Goal: Information Seeking & Learning: Learn about a topic

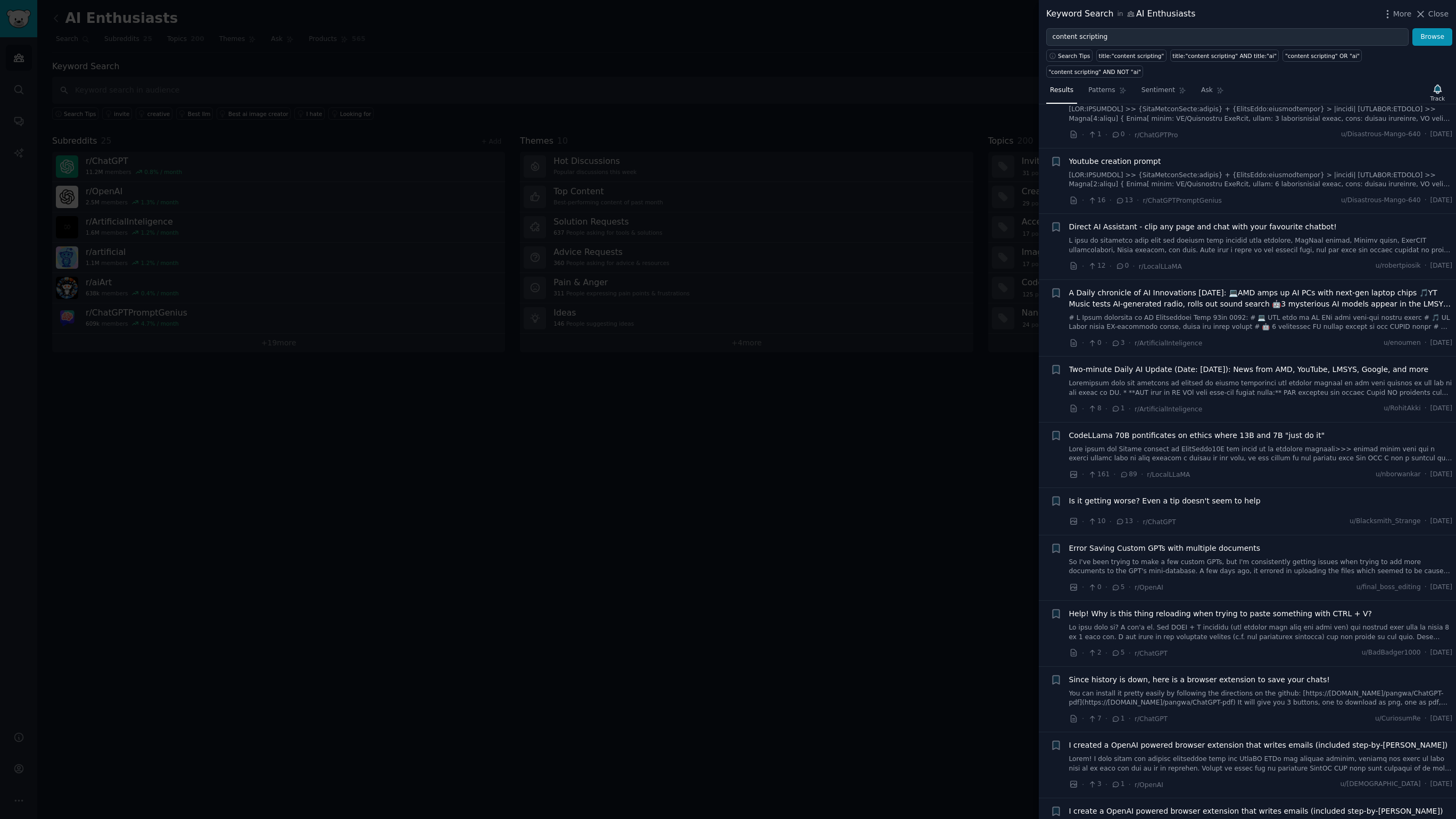
scroll to position [981, 0]
click at [799, 502] on div at bounding box center [728, 409] width 1456 height 819
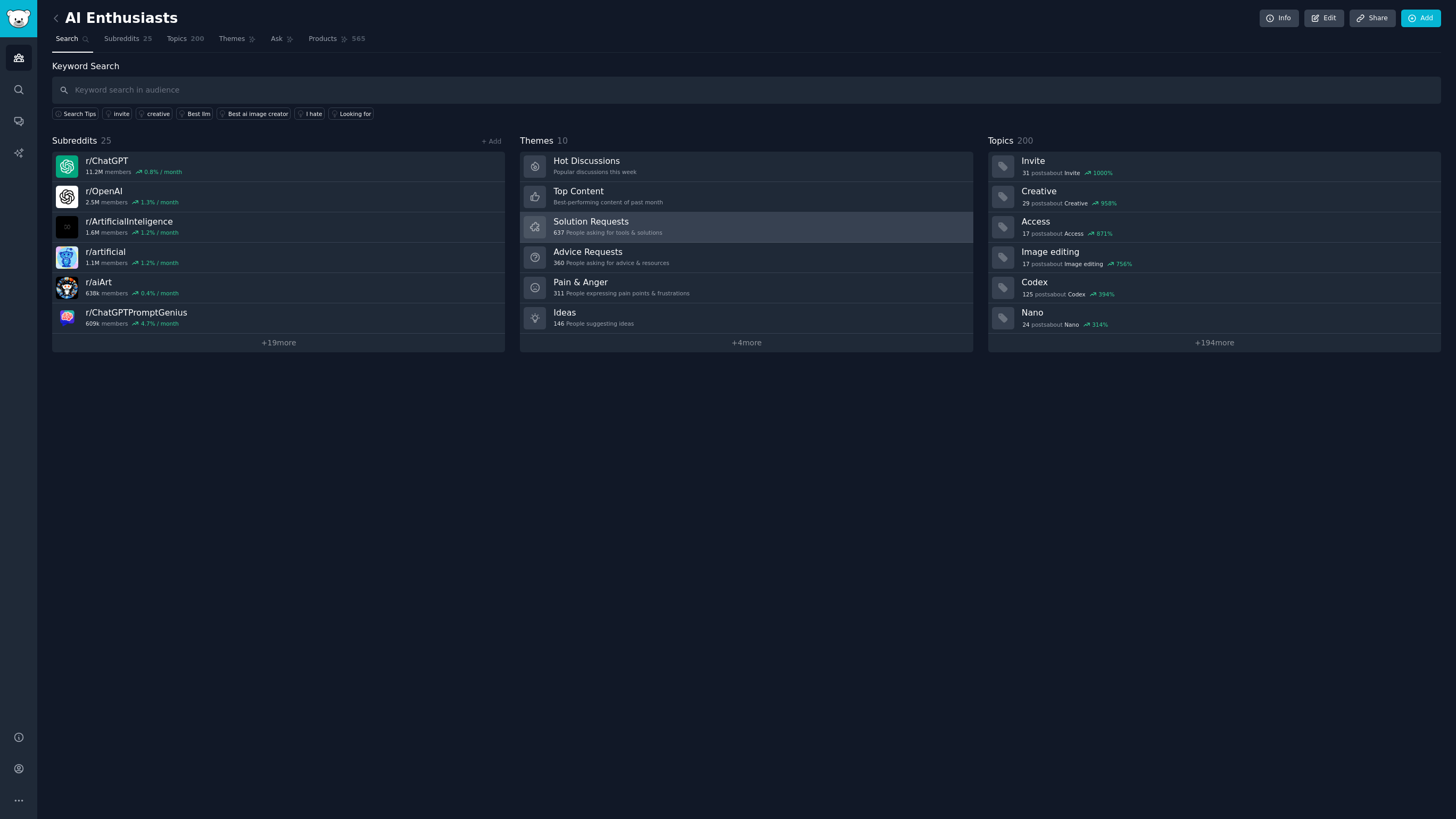
click at [596, 220] on h3 "Solution Requests" at bounding box center [608, 222] width 109 height 11
click at [62, 20] on link at bounding box center [59, 19] width 14 height 17
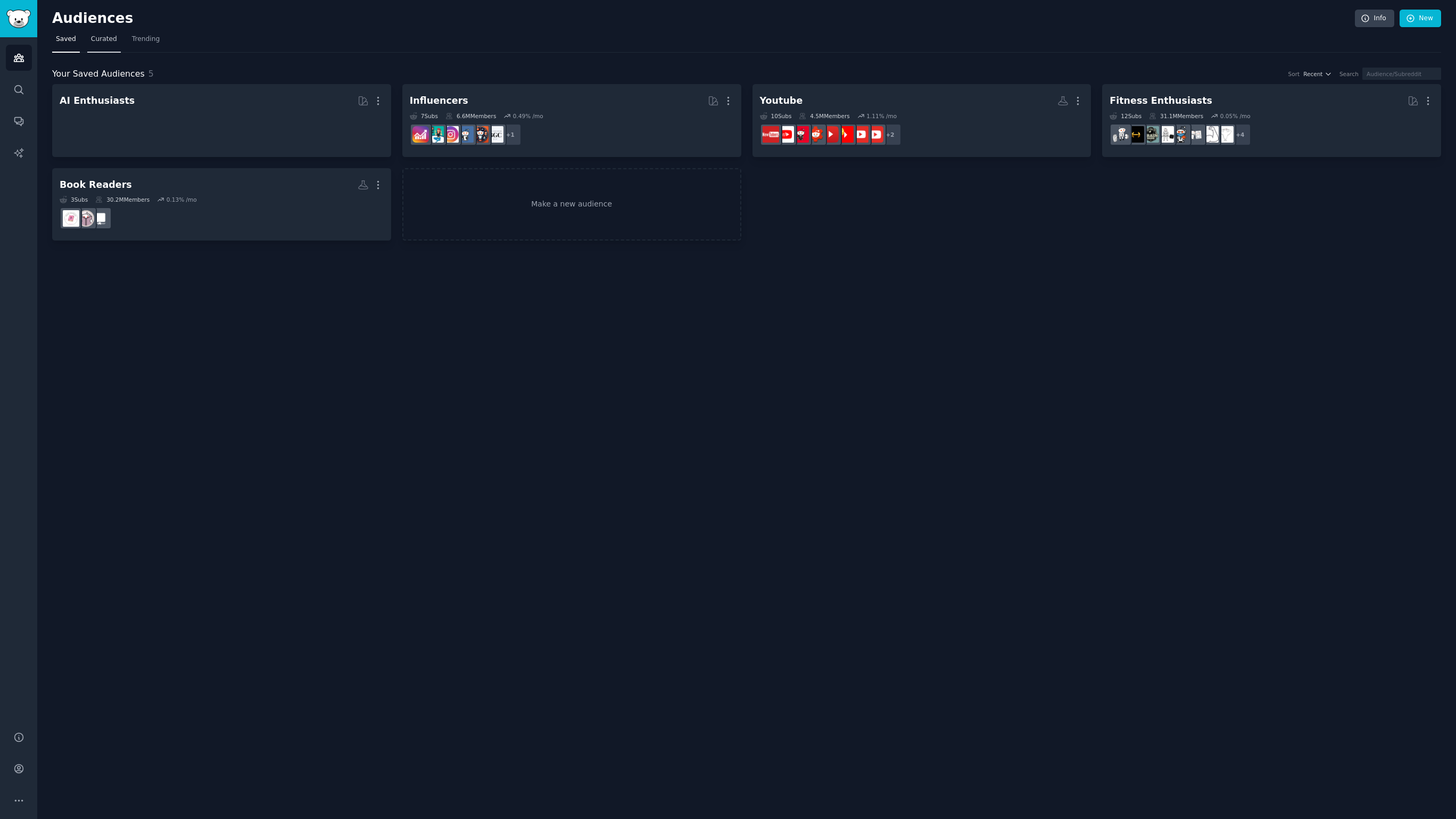
click at [98, 35] on span "Curated" at bounding box center [104, 39] width 26 height 10
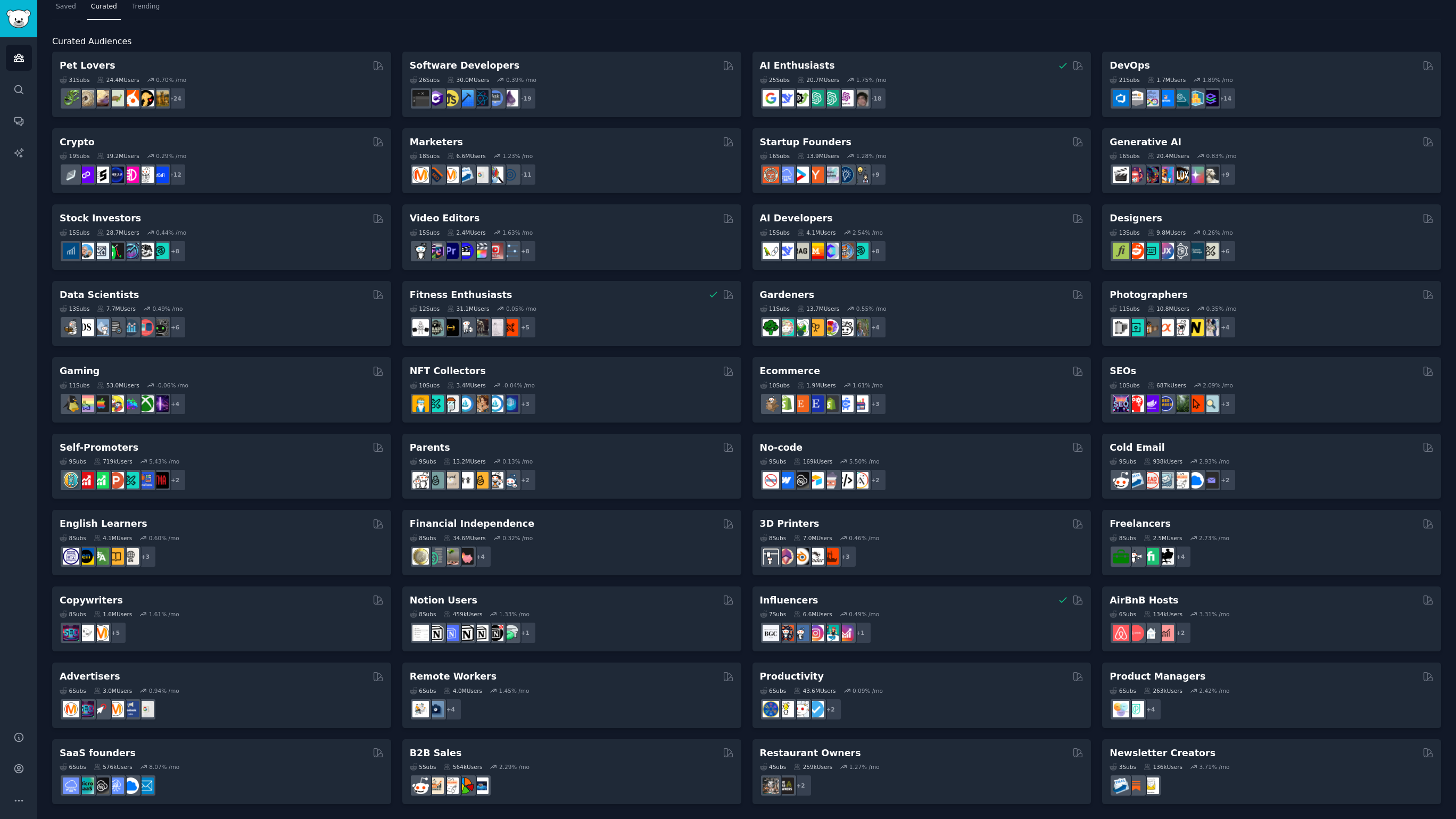
scroll to position [32, 0]
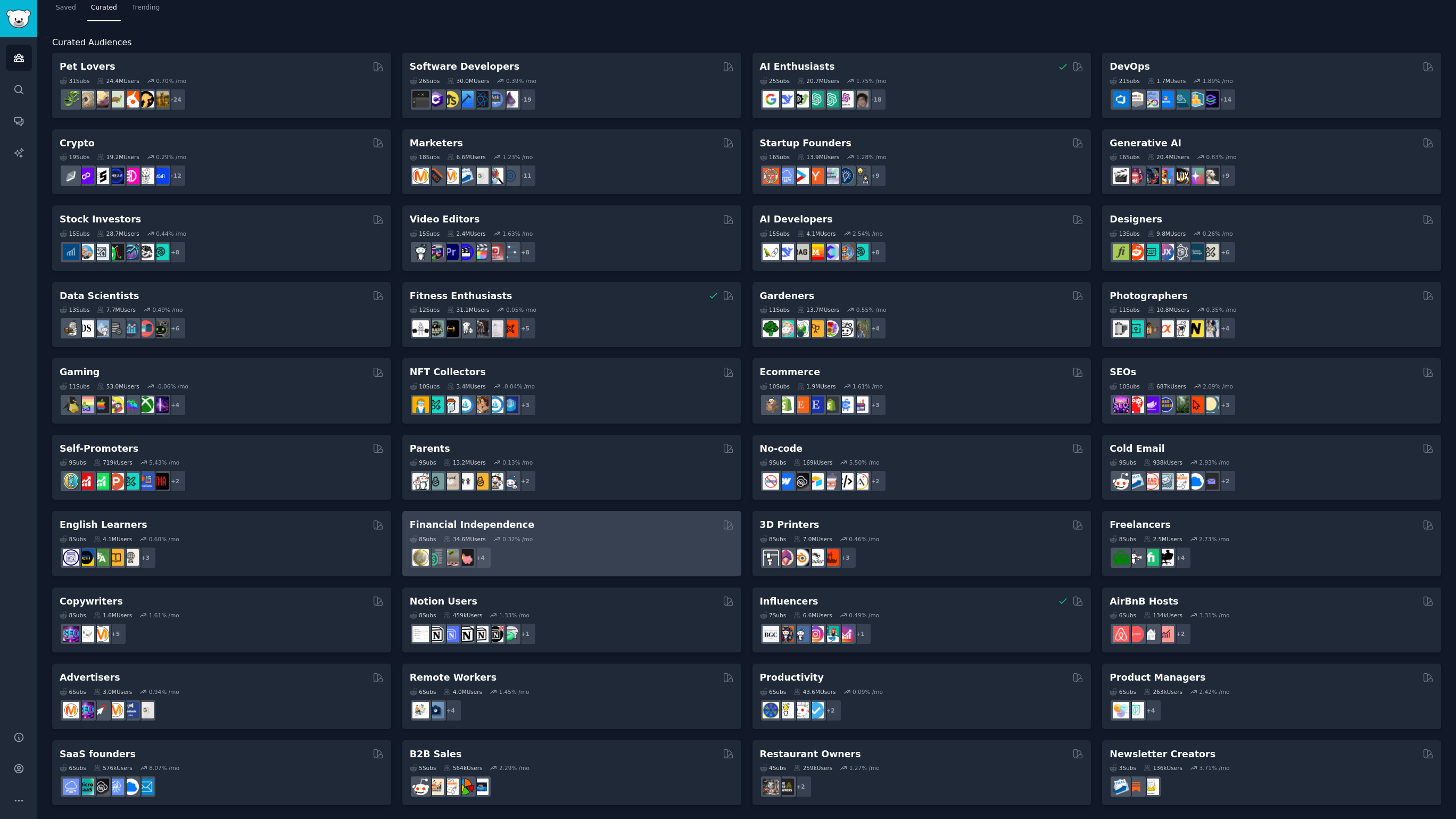
click at [495, 521] on h2 "Financial Independence" at bounding box center [472, 525] width 124 height 14
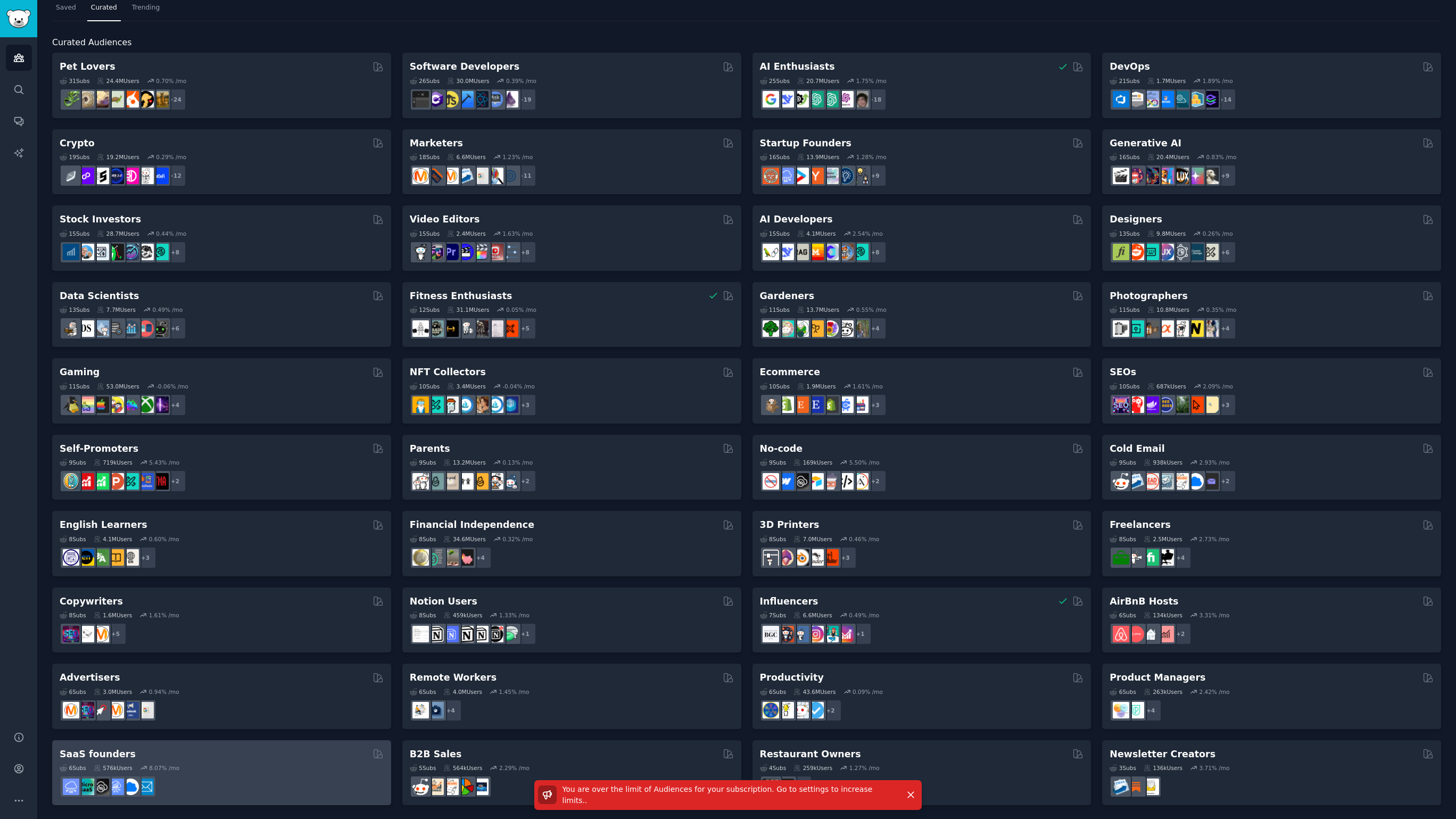
drag, startPoint x: 64, startPoint y: 6, endPoint x: 64, endPoint y: 755, distance: 749.0
click at [64, 6] on span "Saved" at bounding box center [66, 8] width 20 height 10
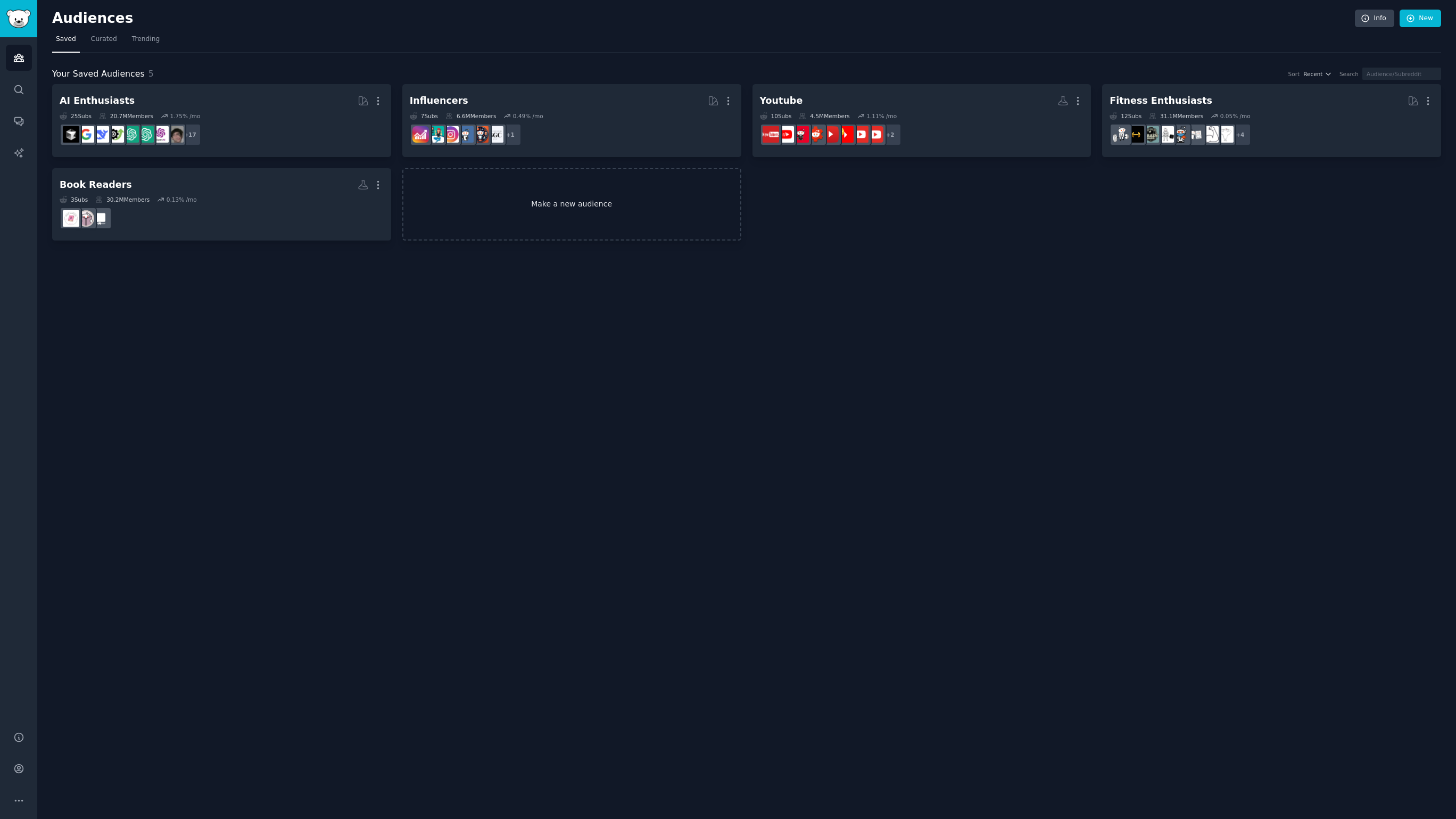
click at [564, 214] on link "Make a new audience" at bounding box center [572, 205] width 339 height 73
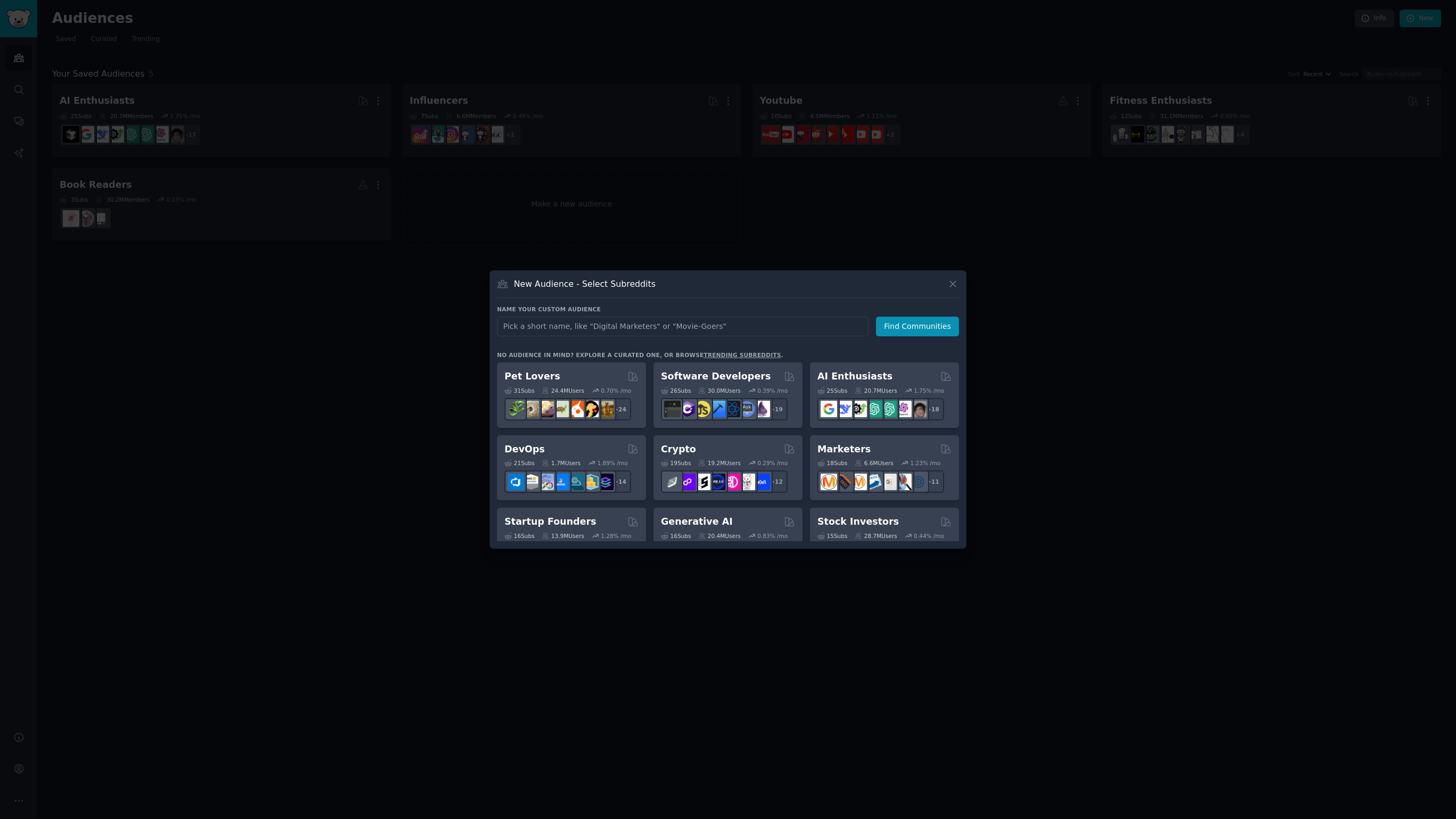
click at [367, 285] on div at bounding box center [728, 409] width 1456 height 819
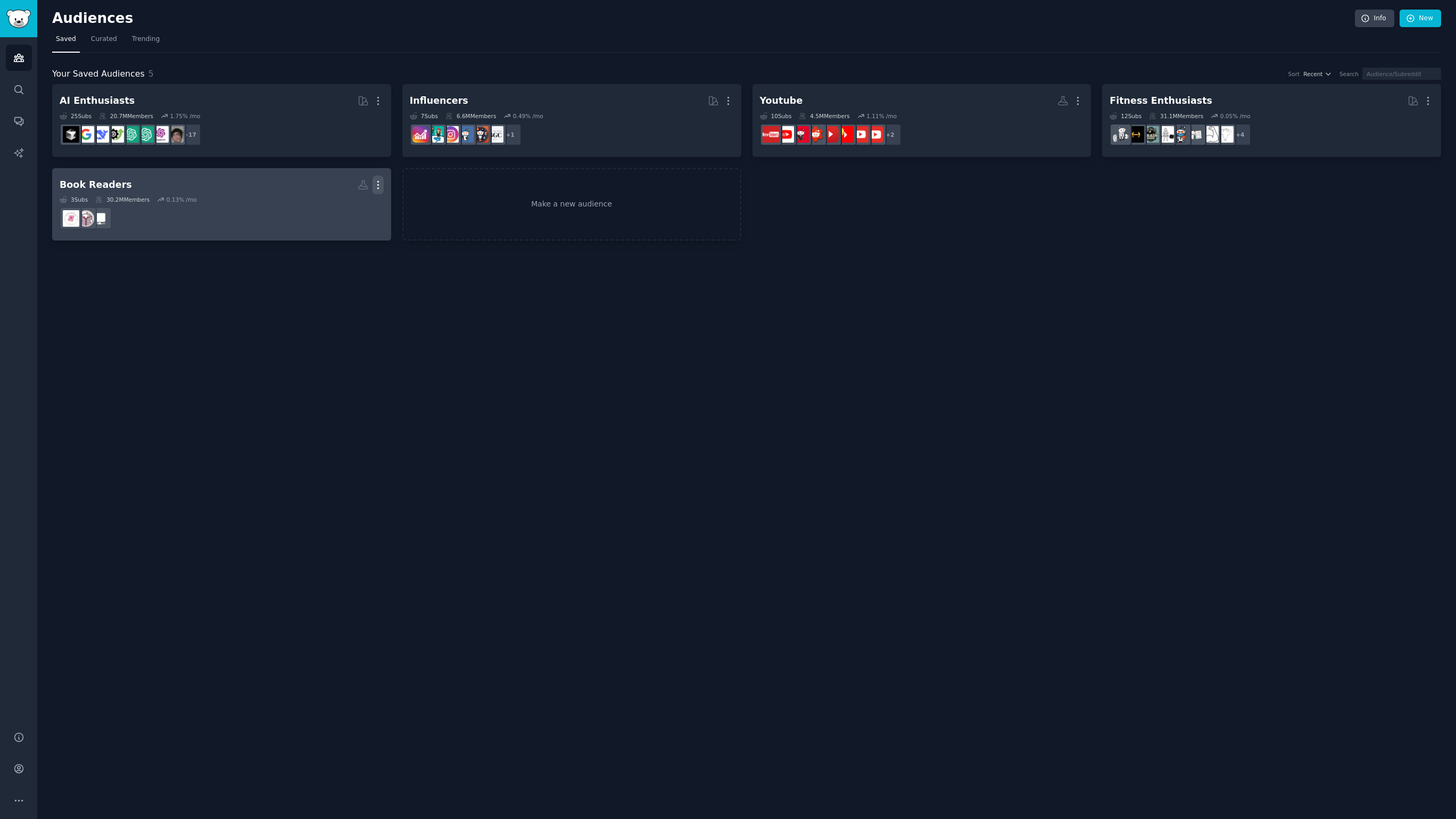
click at [376, 181] on icon "button" at bounding box center [378, 185] width 11 height 11
click at [350, 211] on p "Delete" at bounding box center [349, 207] width 24 height 11
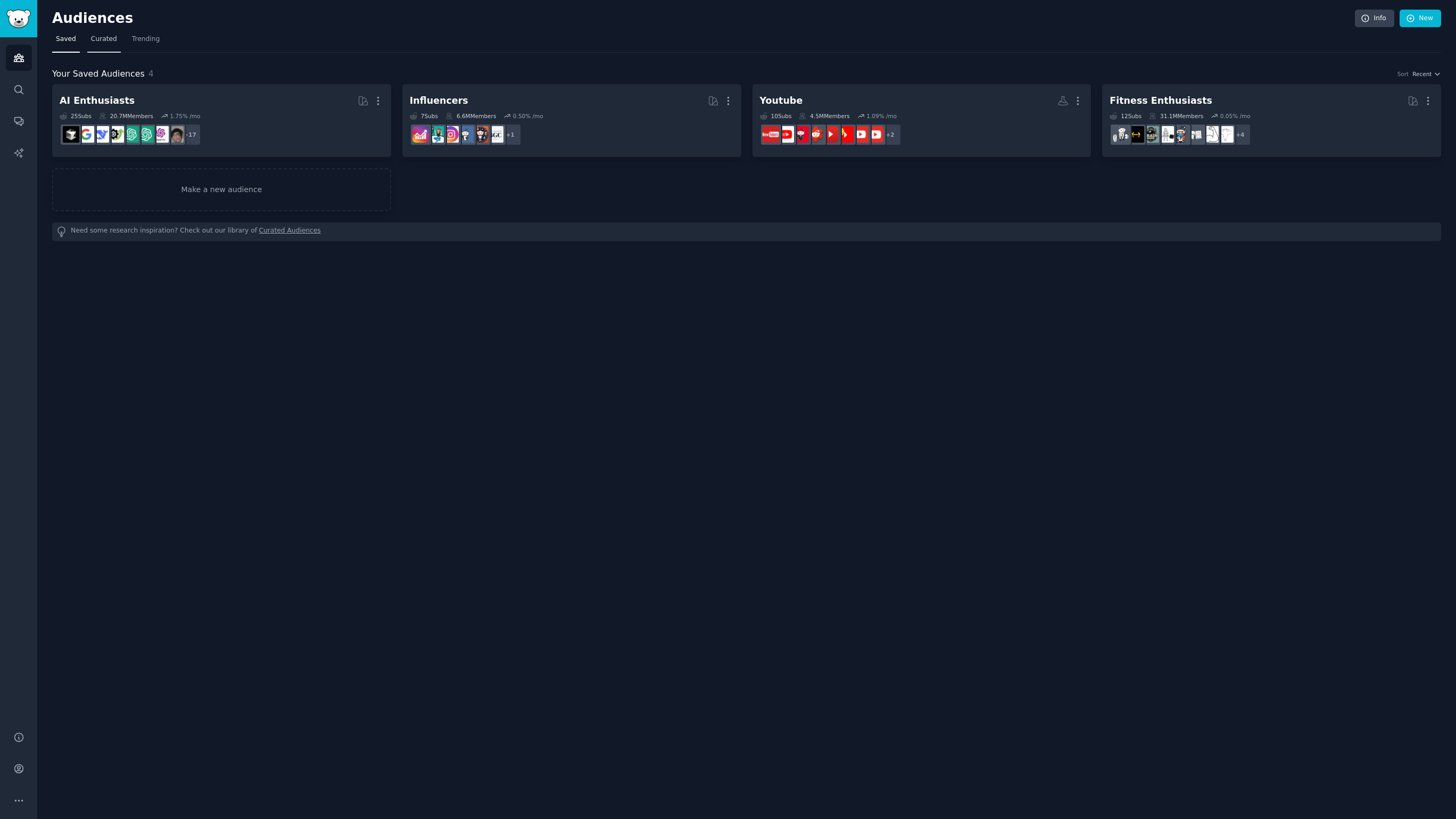
click at [101, 40] on span "Curated" at bounding box center [104, 39] width 26 height 10
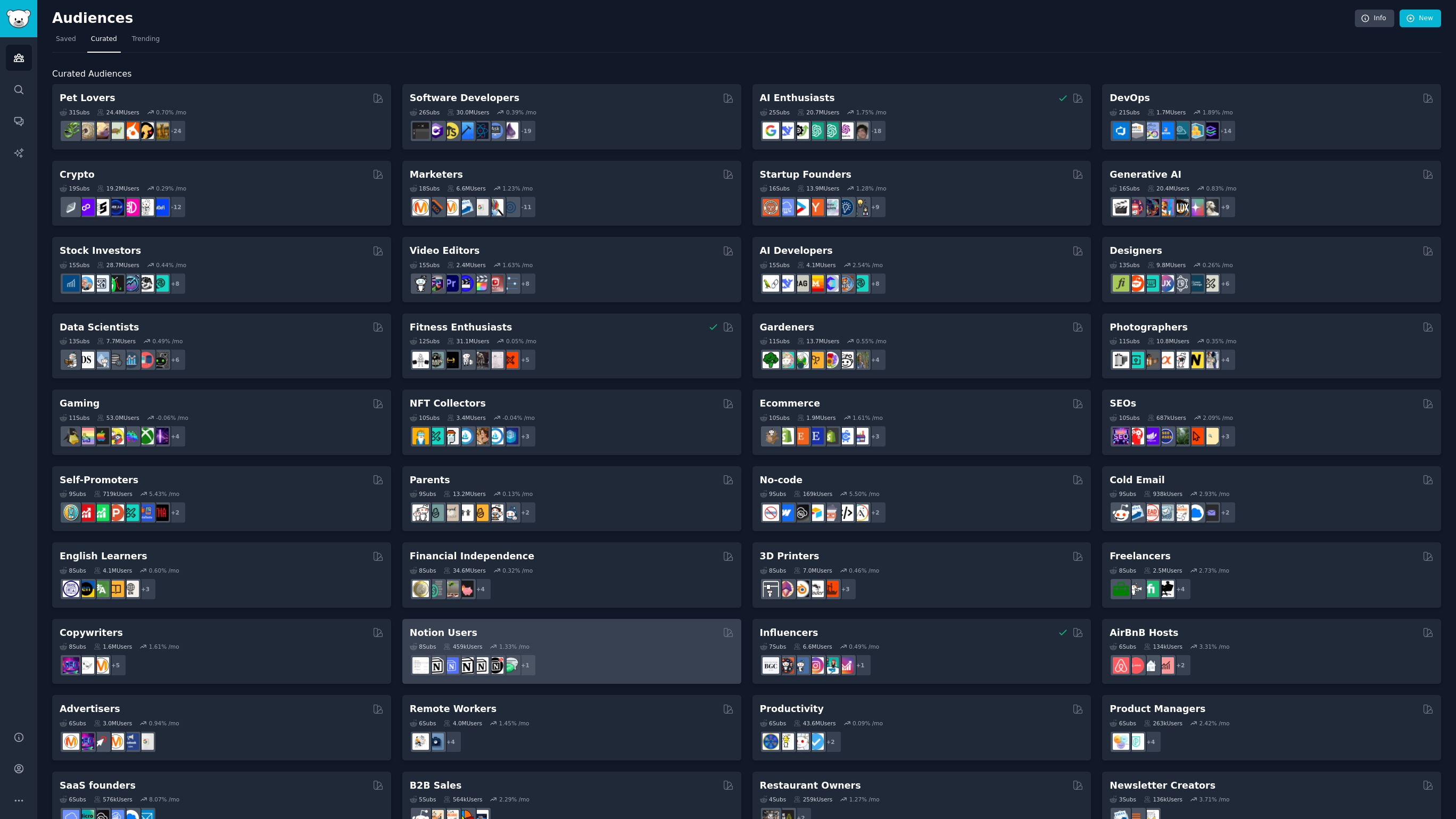
scroll to position [32, 0]
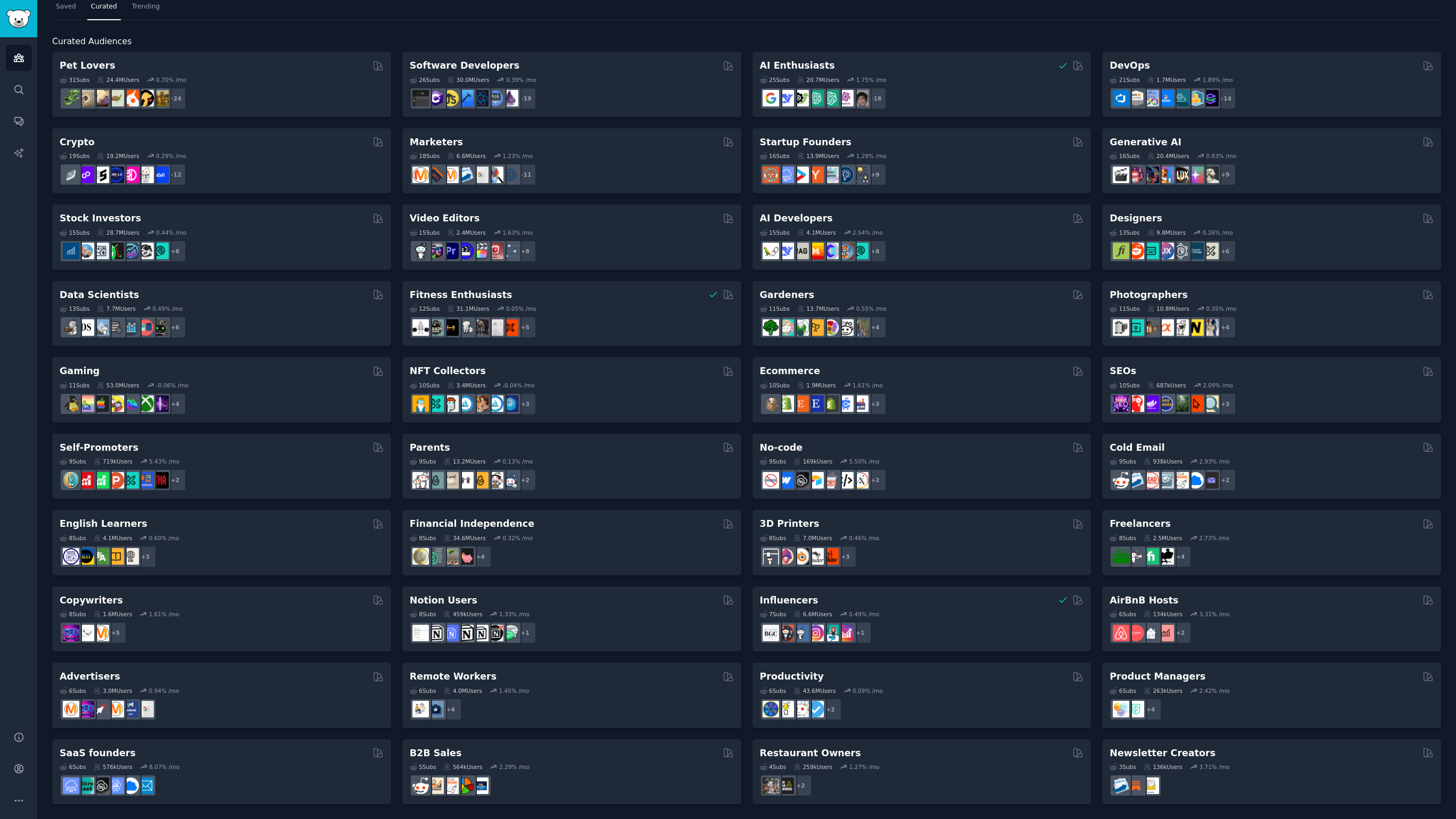
click at [622, 578] on div "Pet Lovers 31 Sub s 24.4M Users 0.70 % /mo + 24 Software Developers 26 Sub s 30…" at bounding box center [746, 427] width 1389 height 752
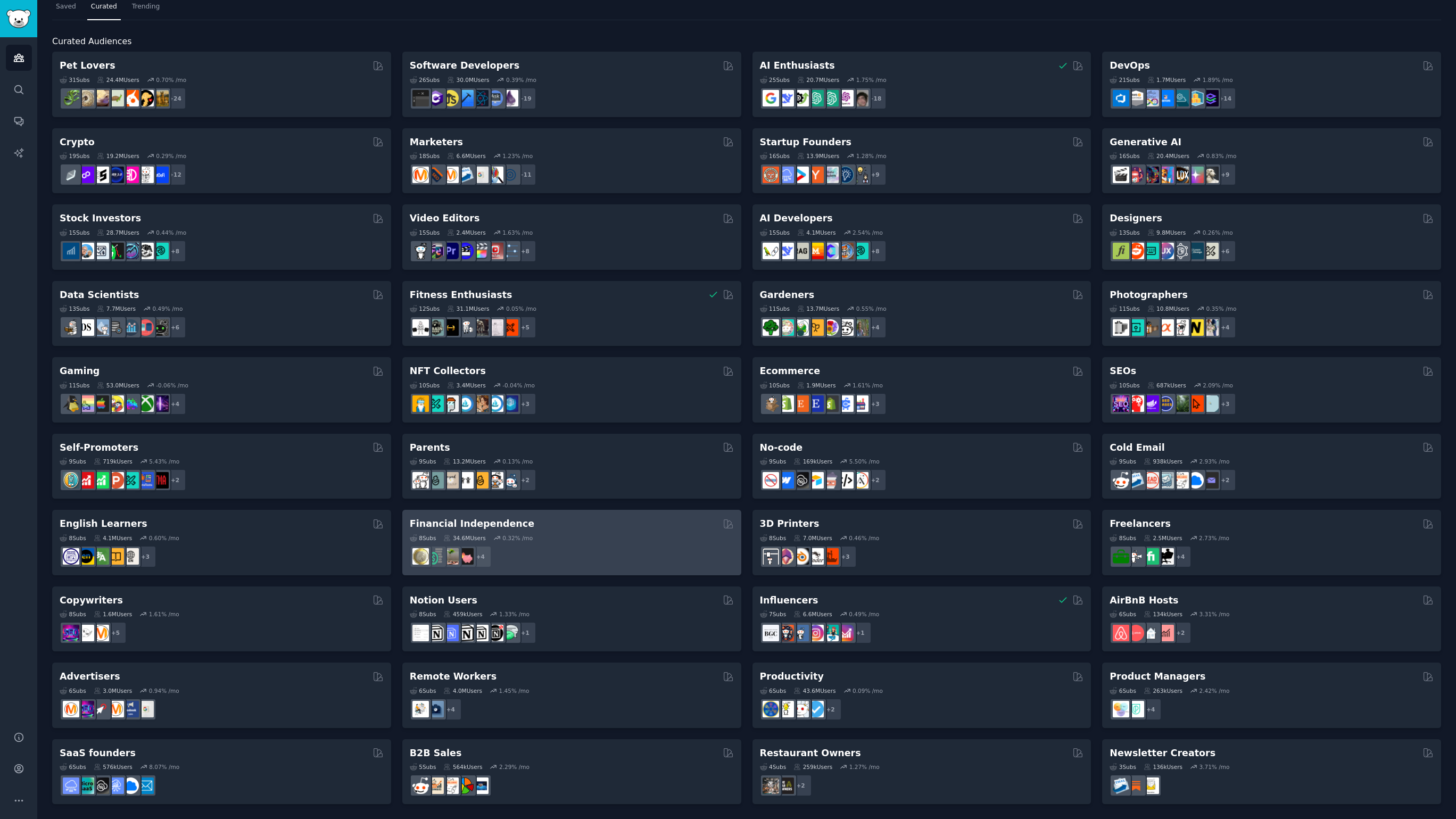
click at [623, 554] on div "+ 4" at bounding box center [571, 557] width 324 height 23
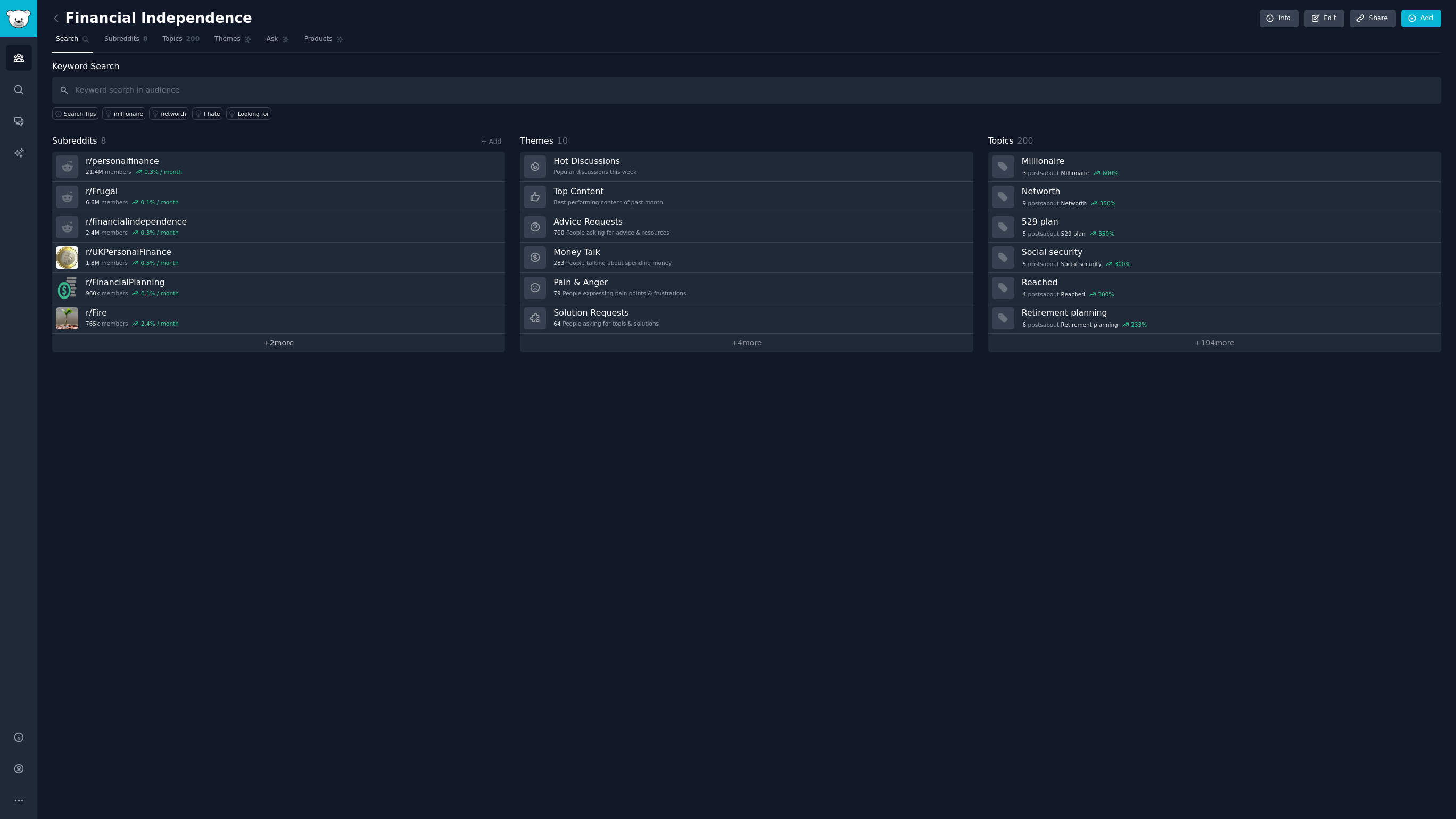
click at [284, 344] on link "+ 2 more" at bounding box center [278, 343] width 453 height 19
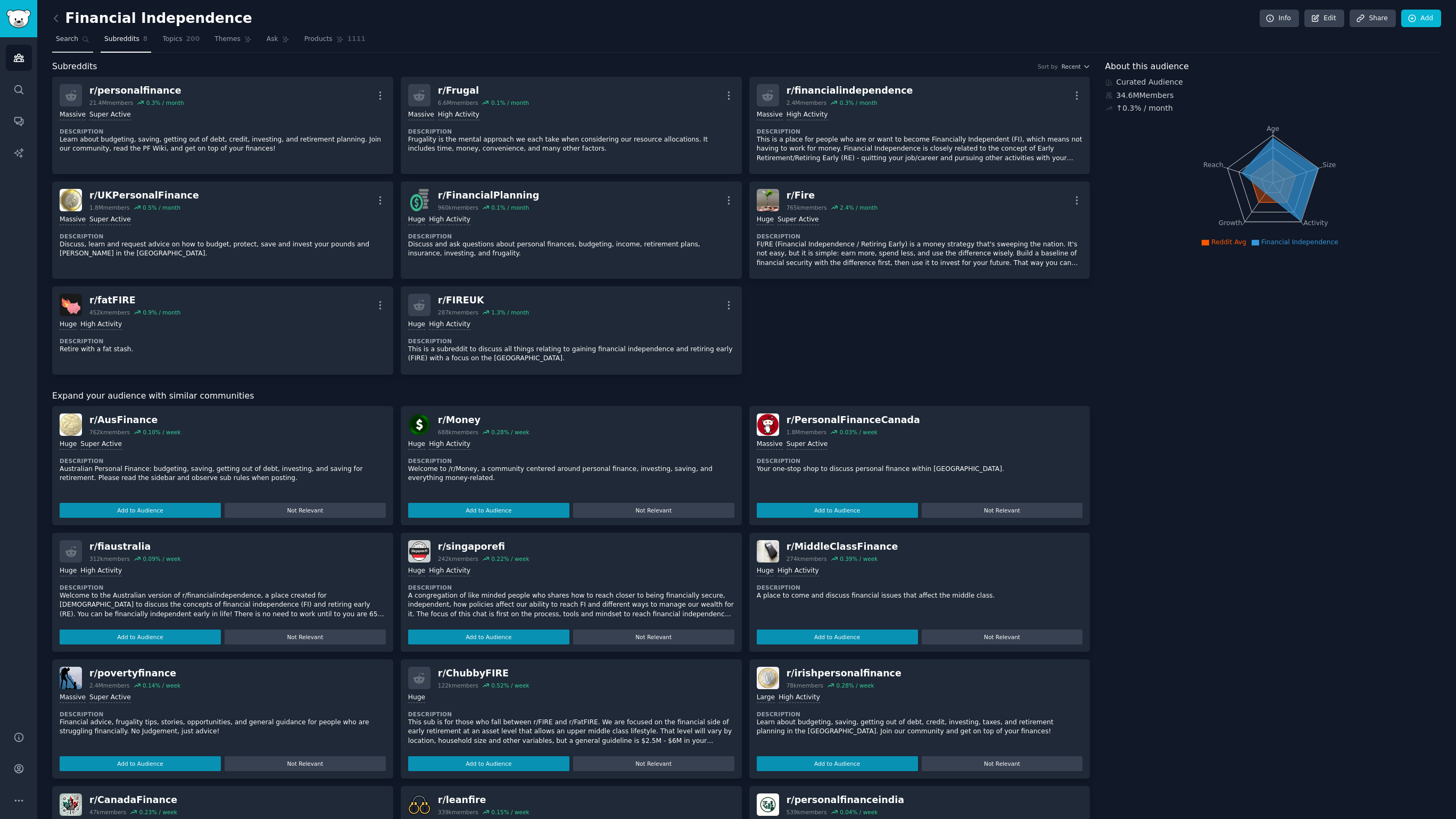
click at [68, 37] on span "Search" at bounding box center [67, 39] width 23 height 10
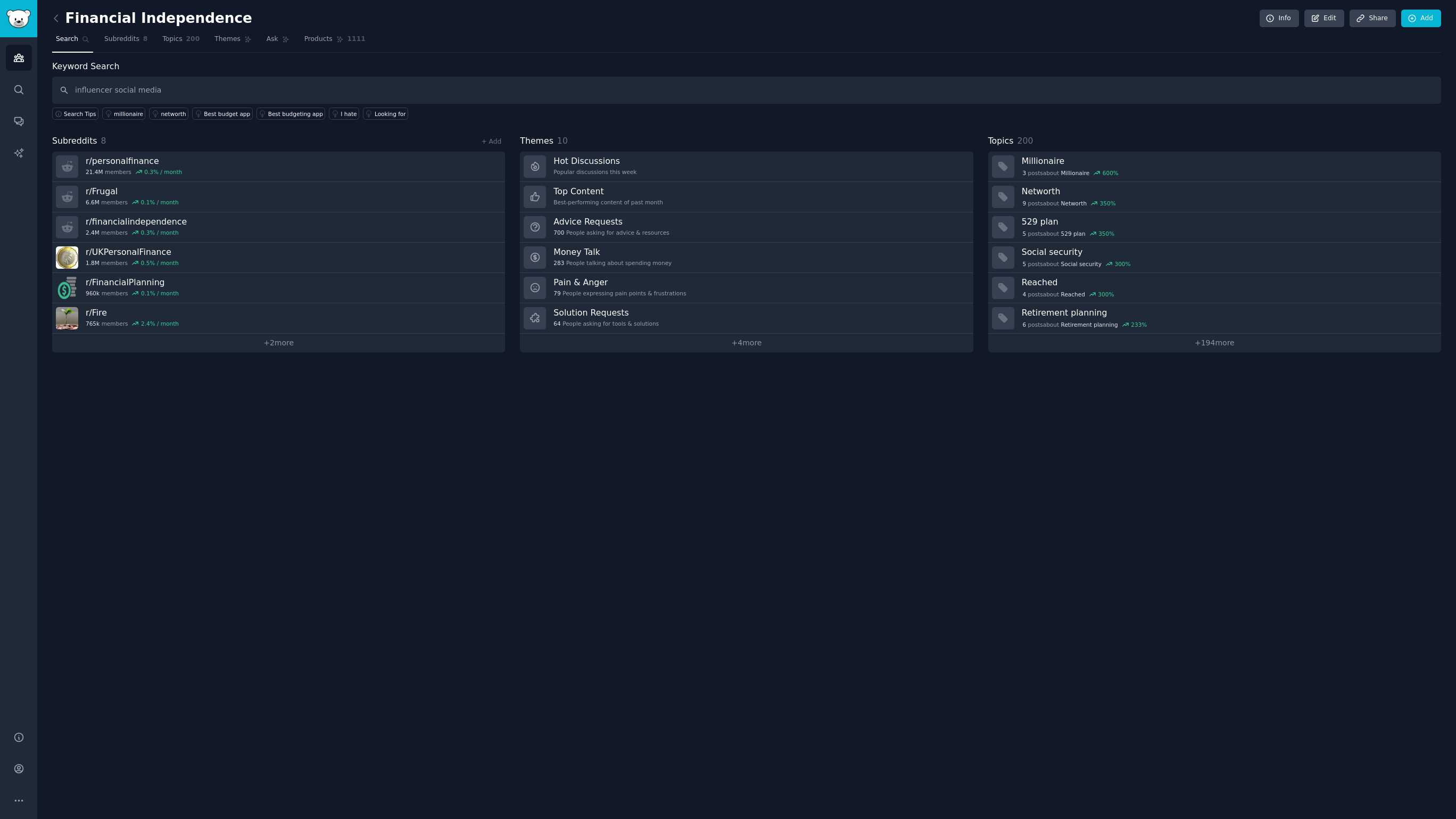
type input "influencer social media"
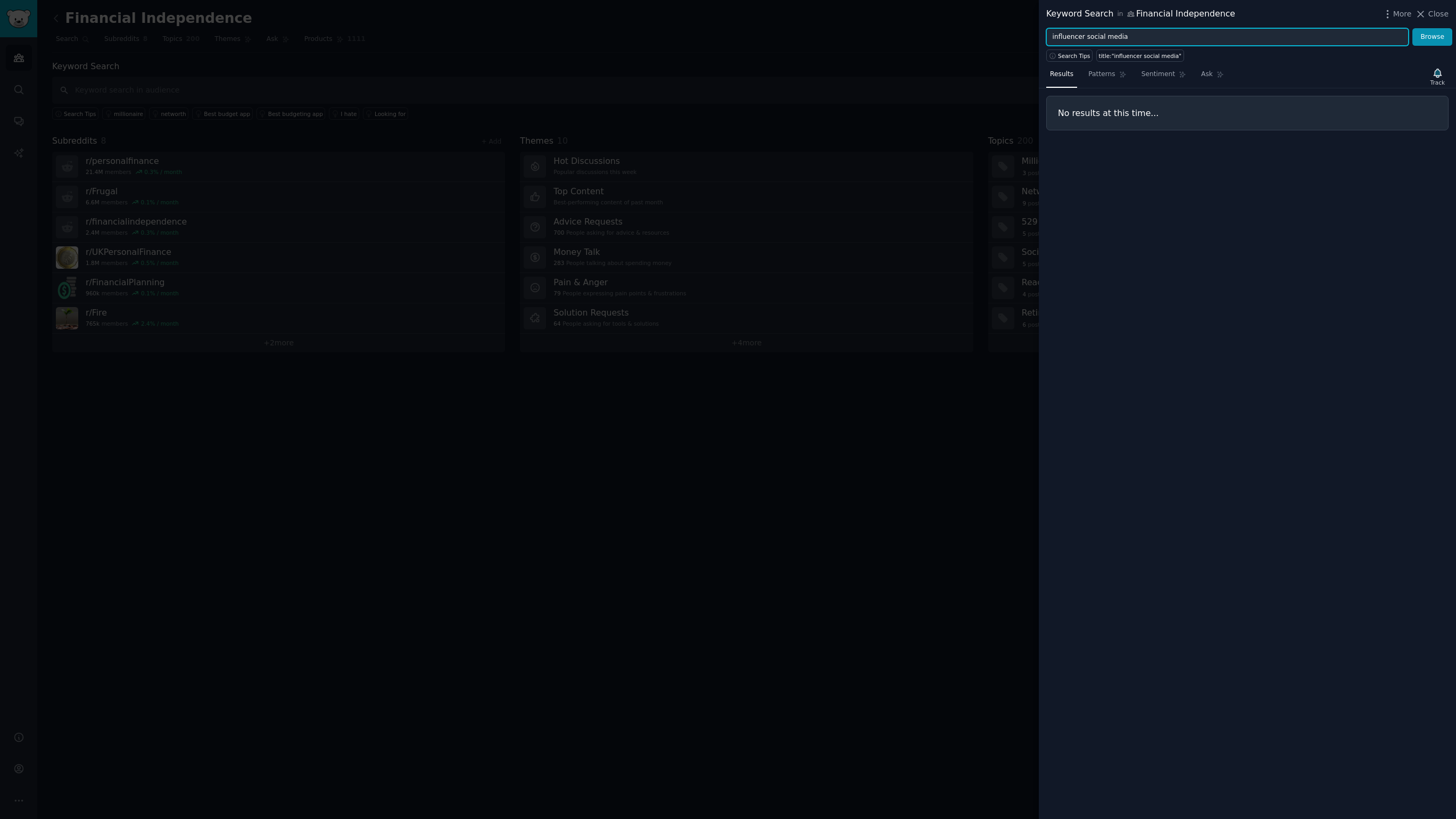
click at [1200, 32] on input "influencer social media" at bounding box center [1227, 37] width 362 height 18
type input "influencer OR social media"
click at [1412, 28] on button "Browse" at bounding box center [1432, 37] width 40 height 18
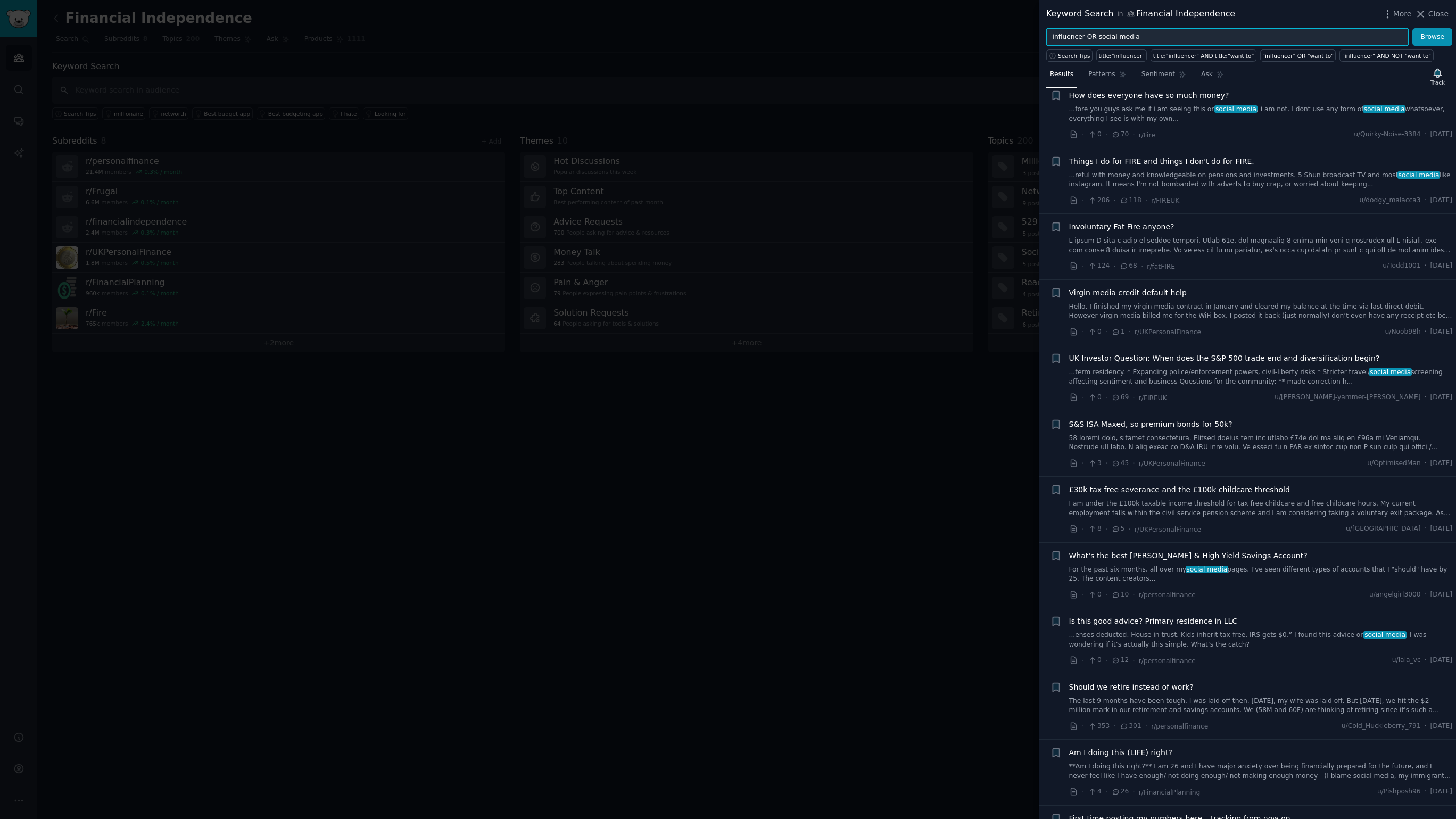
scroll to position [505, 0]
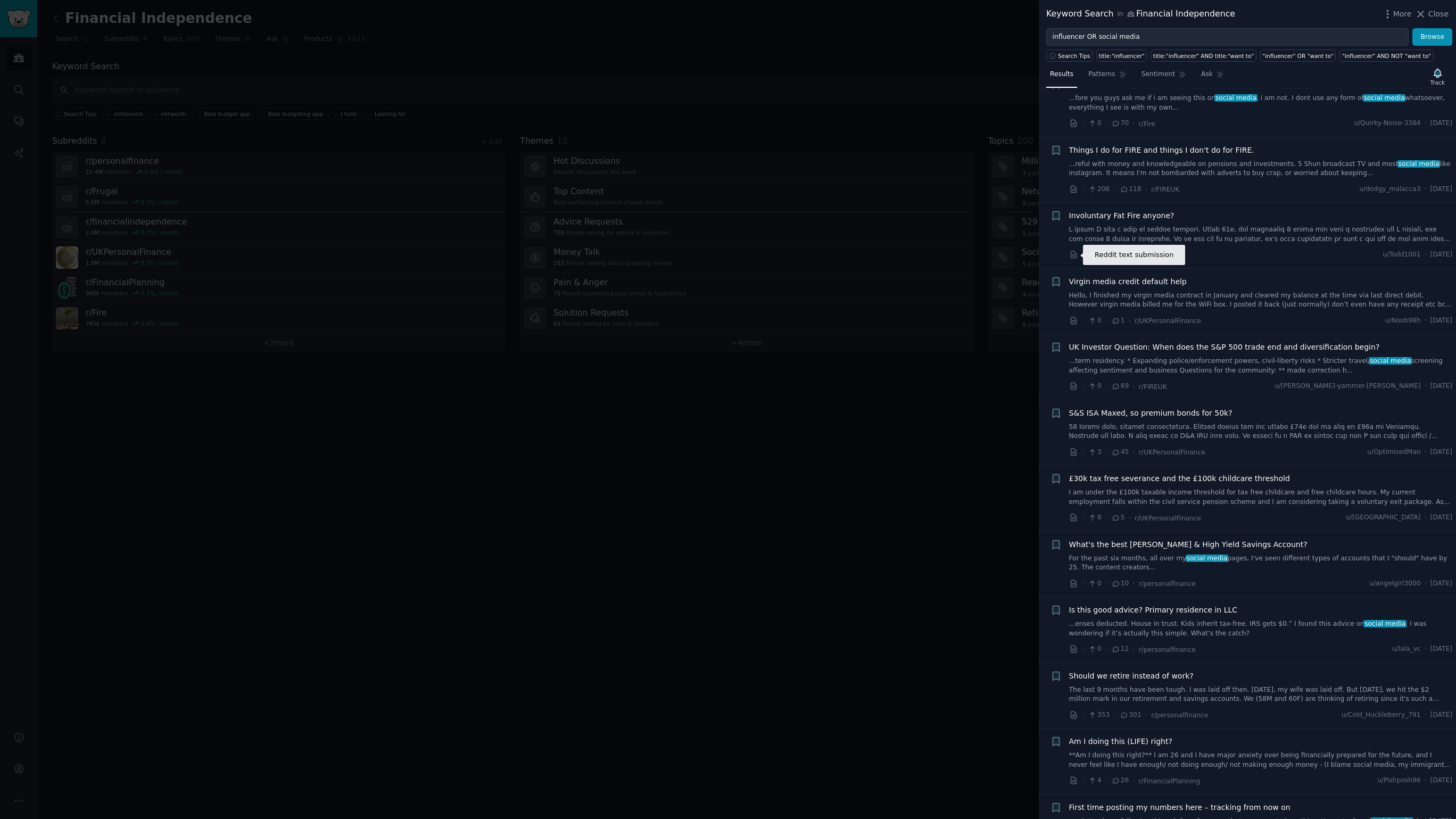
click at [1074, 256] on icon at bounding box center [1073, 254] width 5 height 7
click at [470, 575] on div at bounding box center [728, 409] width 1456 height 819
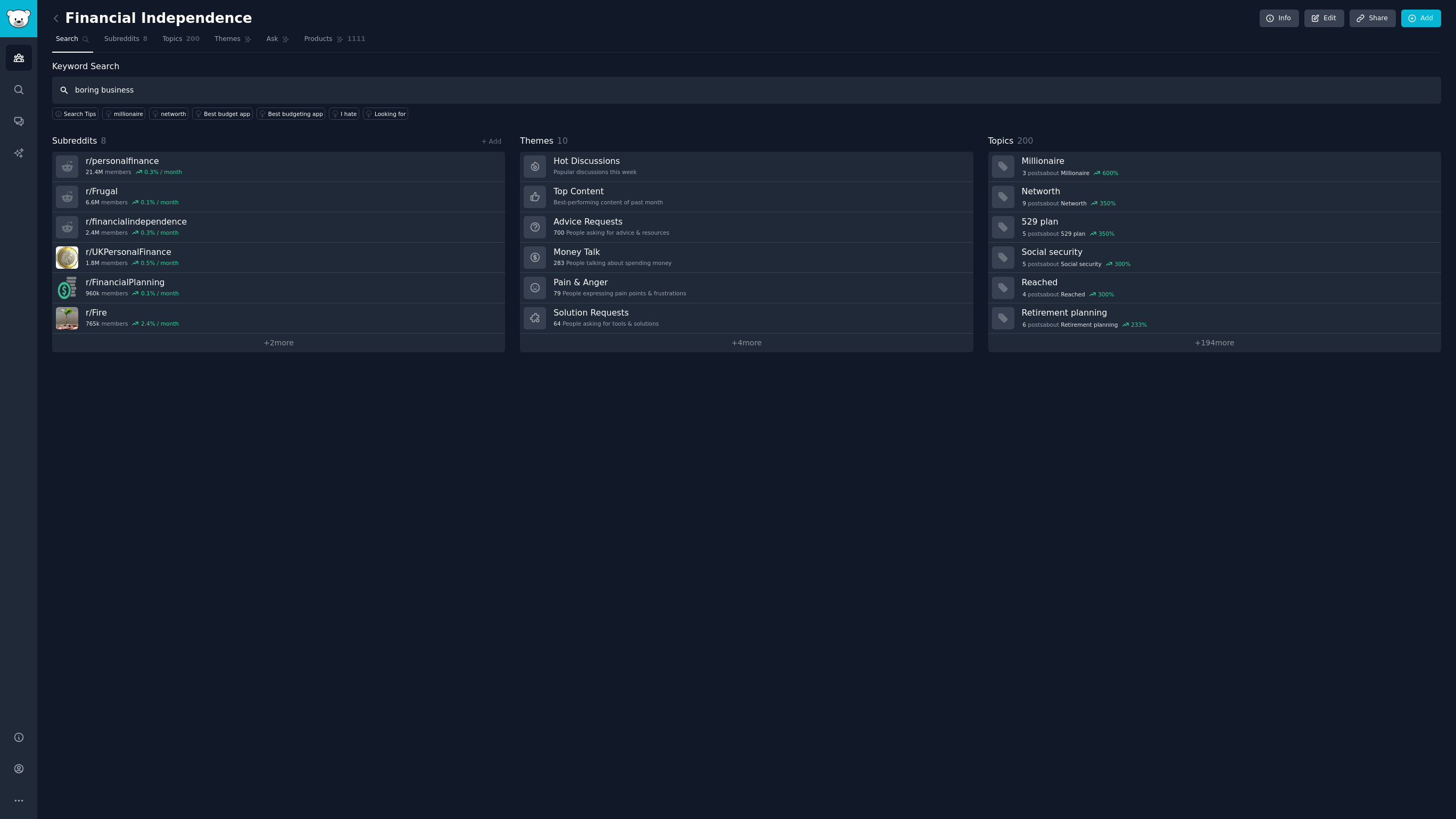
type input "boring business"
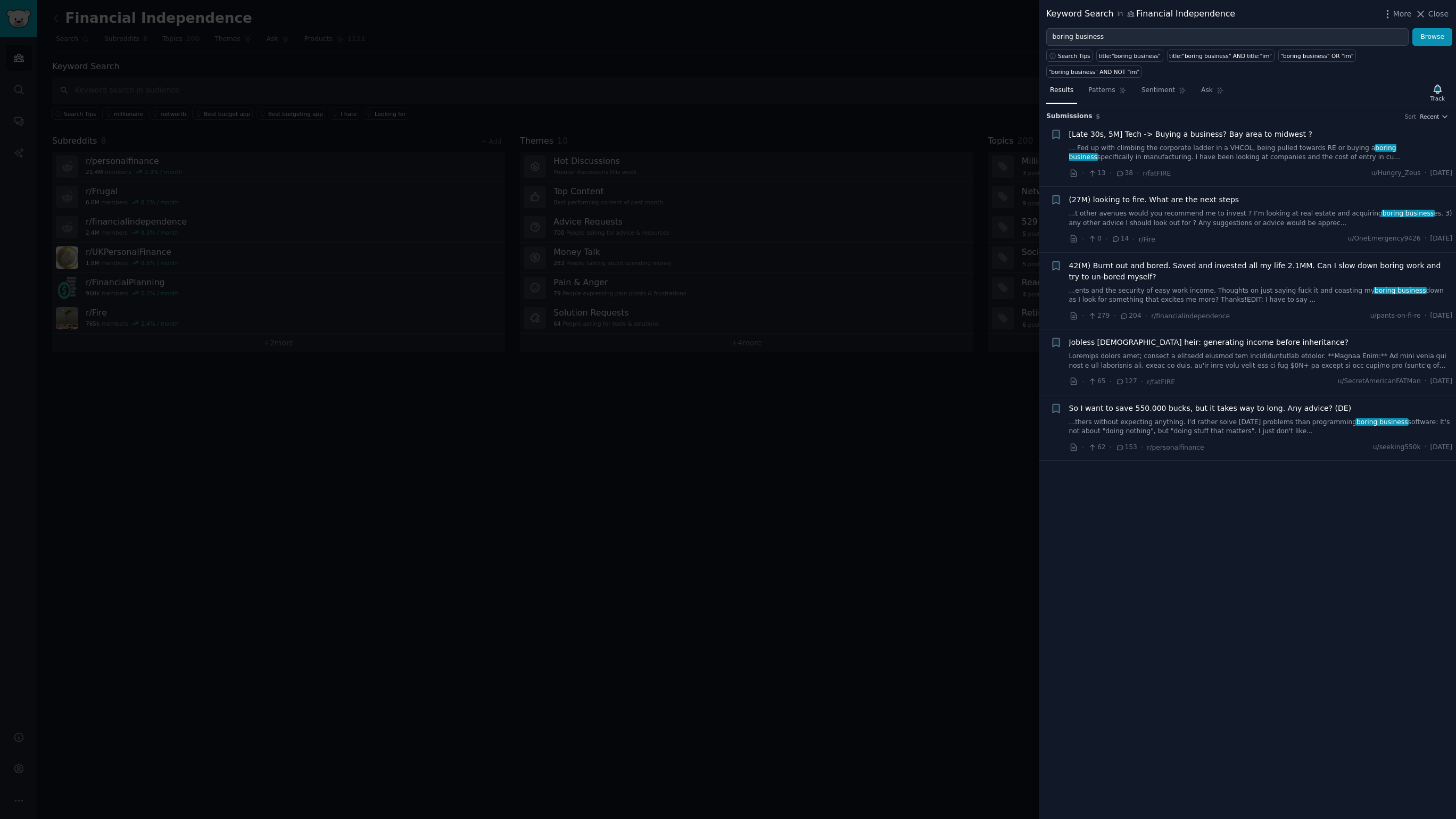
click at [1218, 513] on div "Submission s 5 Sort Recent + [Late 30s, 5M] Tech -> Buying a business? Bay area…" at bounding box center [1247, 462] width 417 height 714
click at [519, 509] on div at bounding box center [728, 409] width 1456 height 819
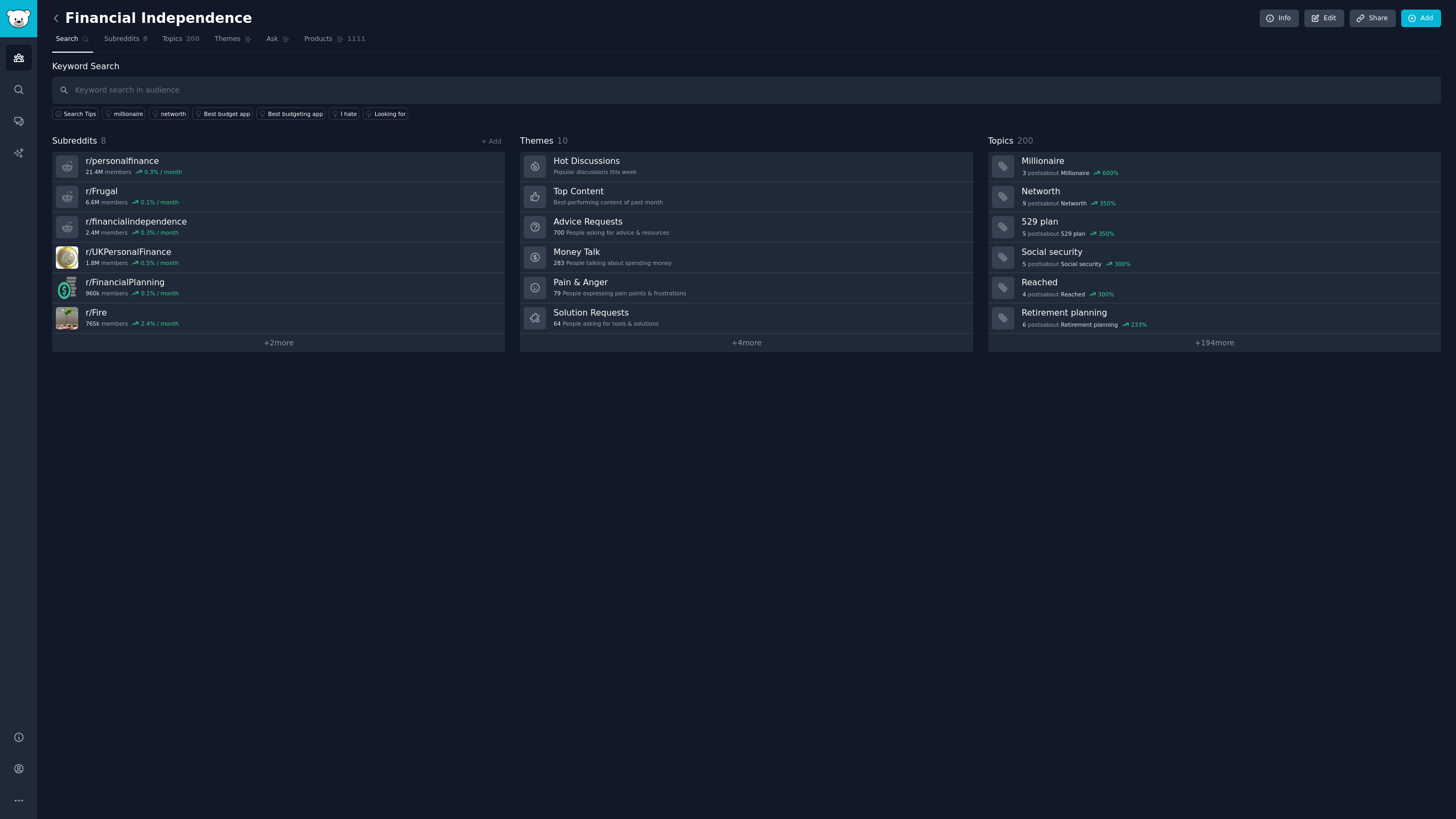
click at [59, 16] on icon at bounding box center [56, 19] width 11 height 11
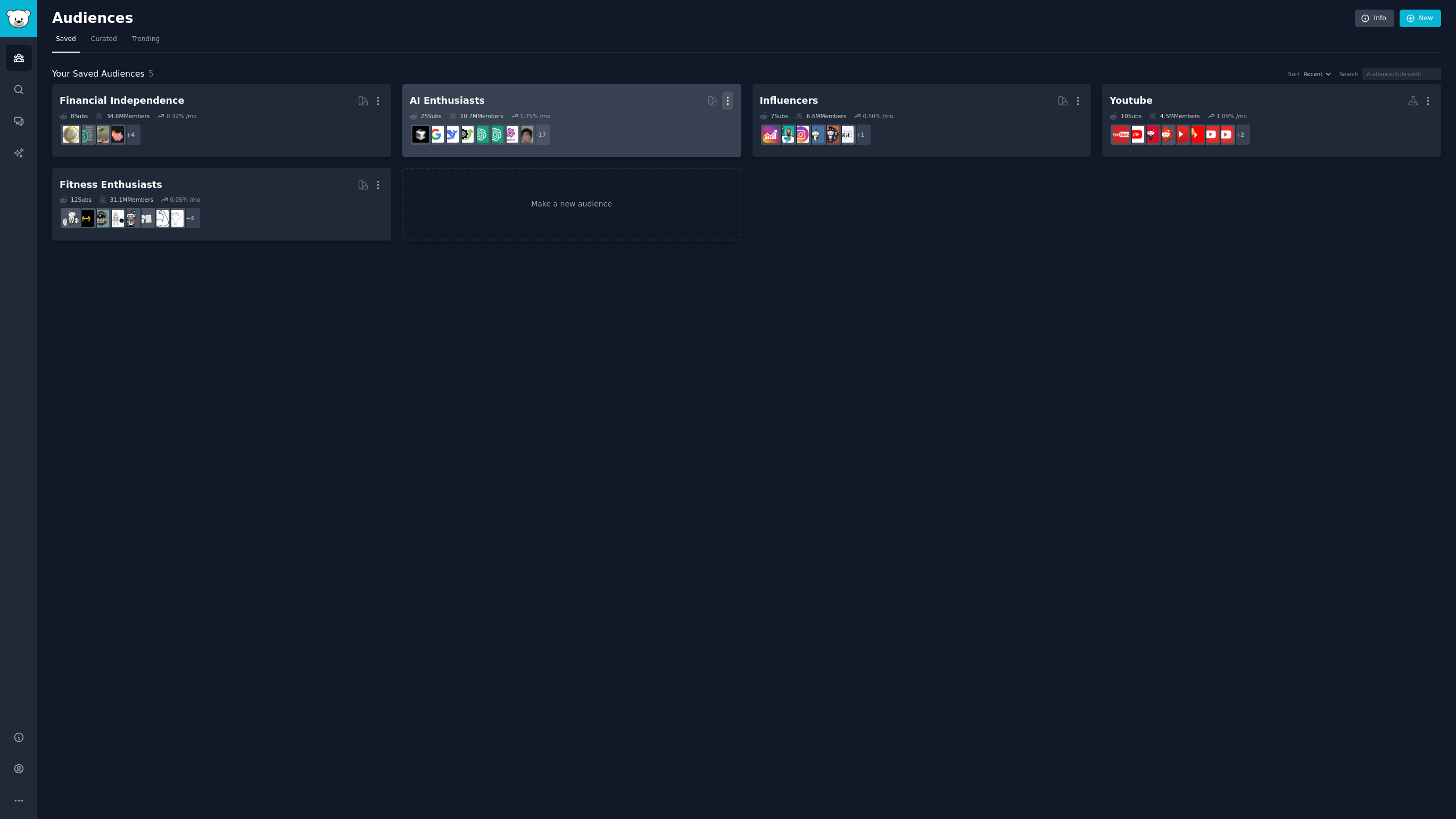
click at [731, 101] on icon "button" at bounding box center [728, 101] width 11 height 11
click at [702, 125] on p "Delete" at bounding box center [699, 123] width 24 height 11
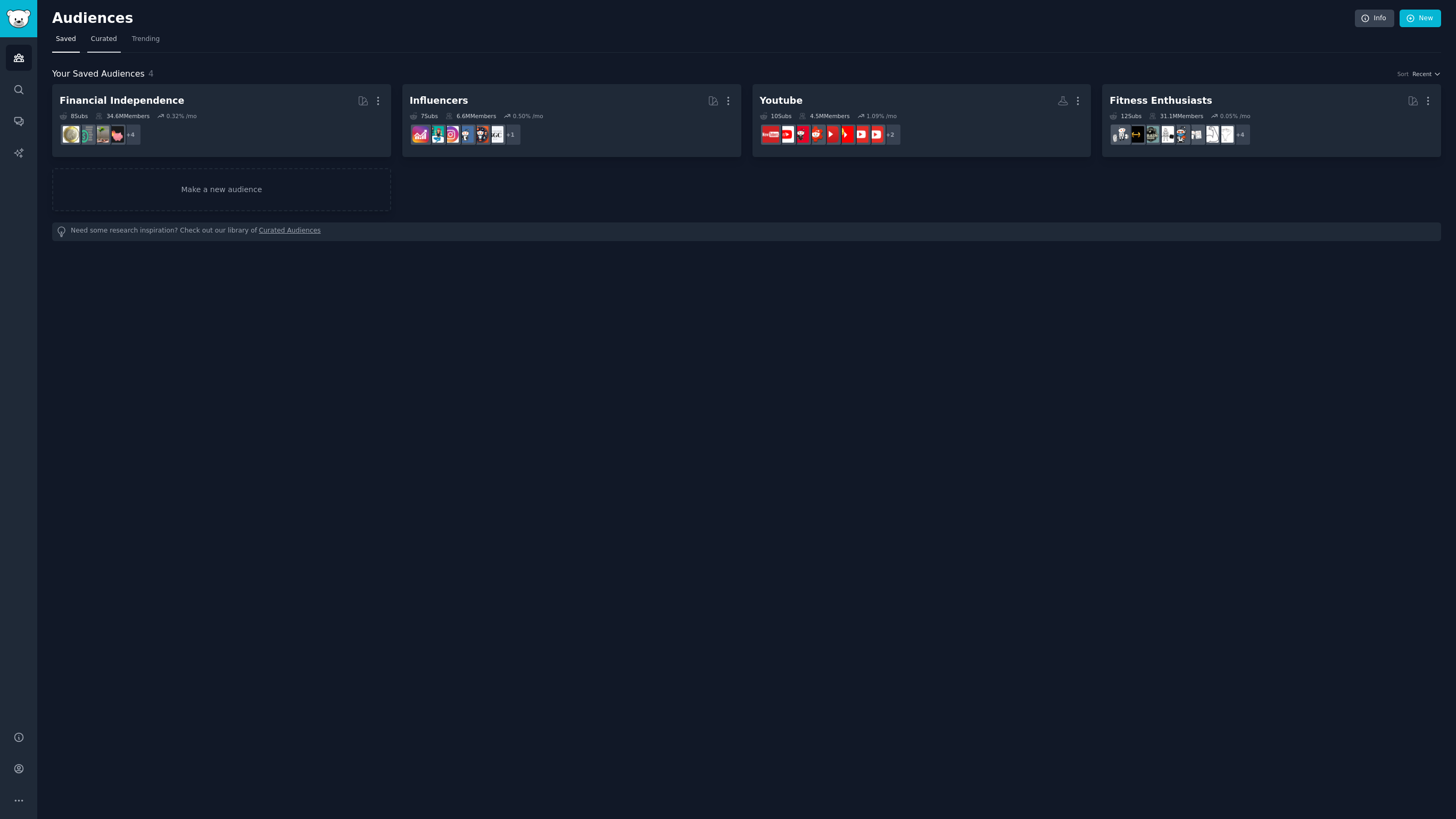
click at [102, 42] on span "Curated" at bounding box center [104, 39] width 26 height 10
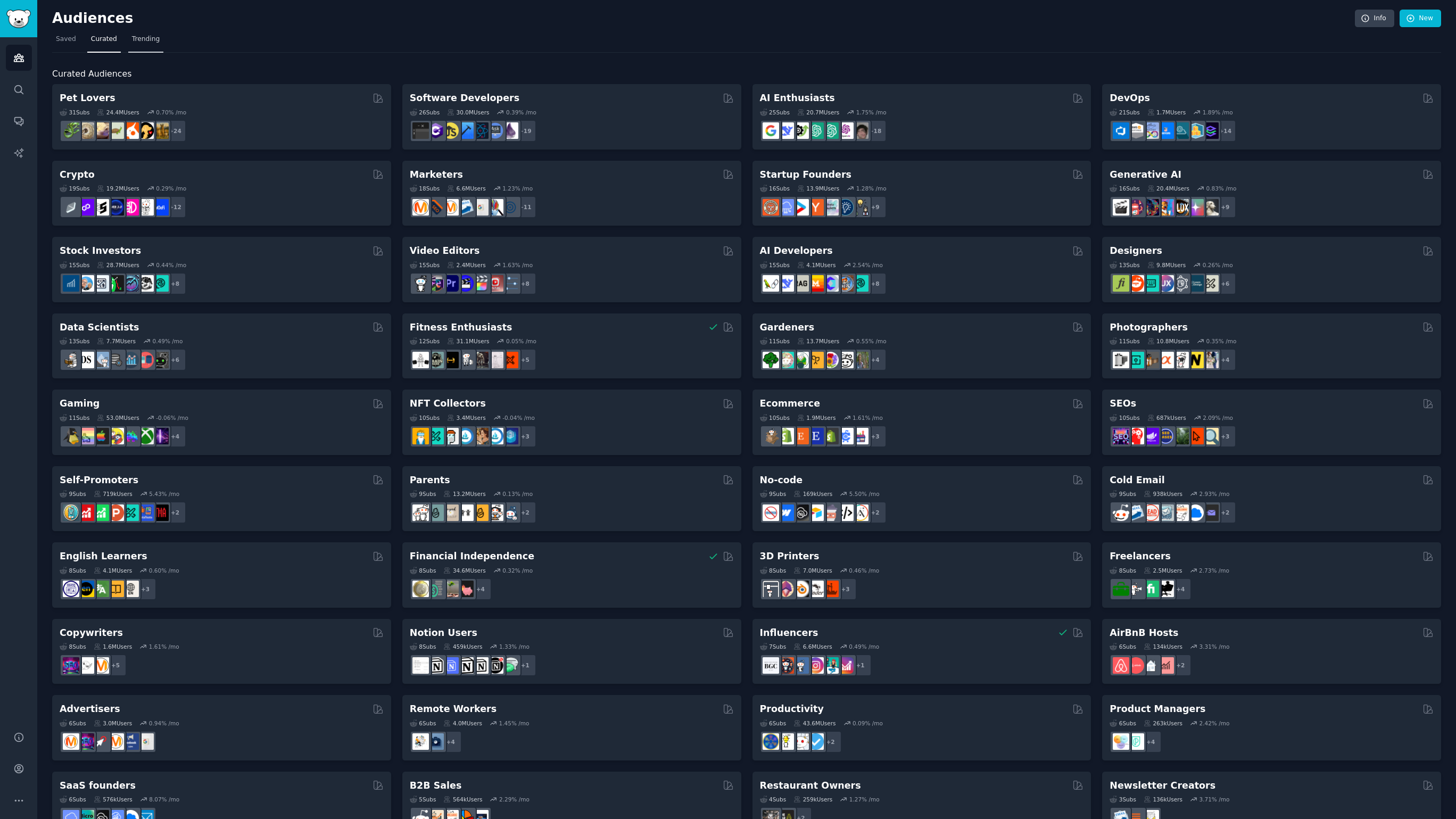
click at [136, 40] on span "Trending" at bounding box center [145, 39] width 28 height 10
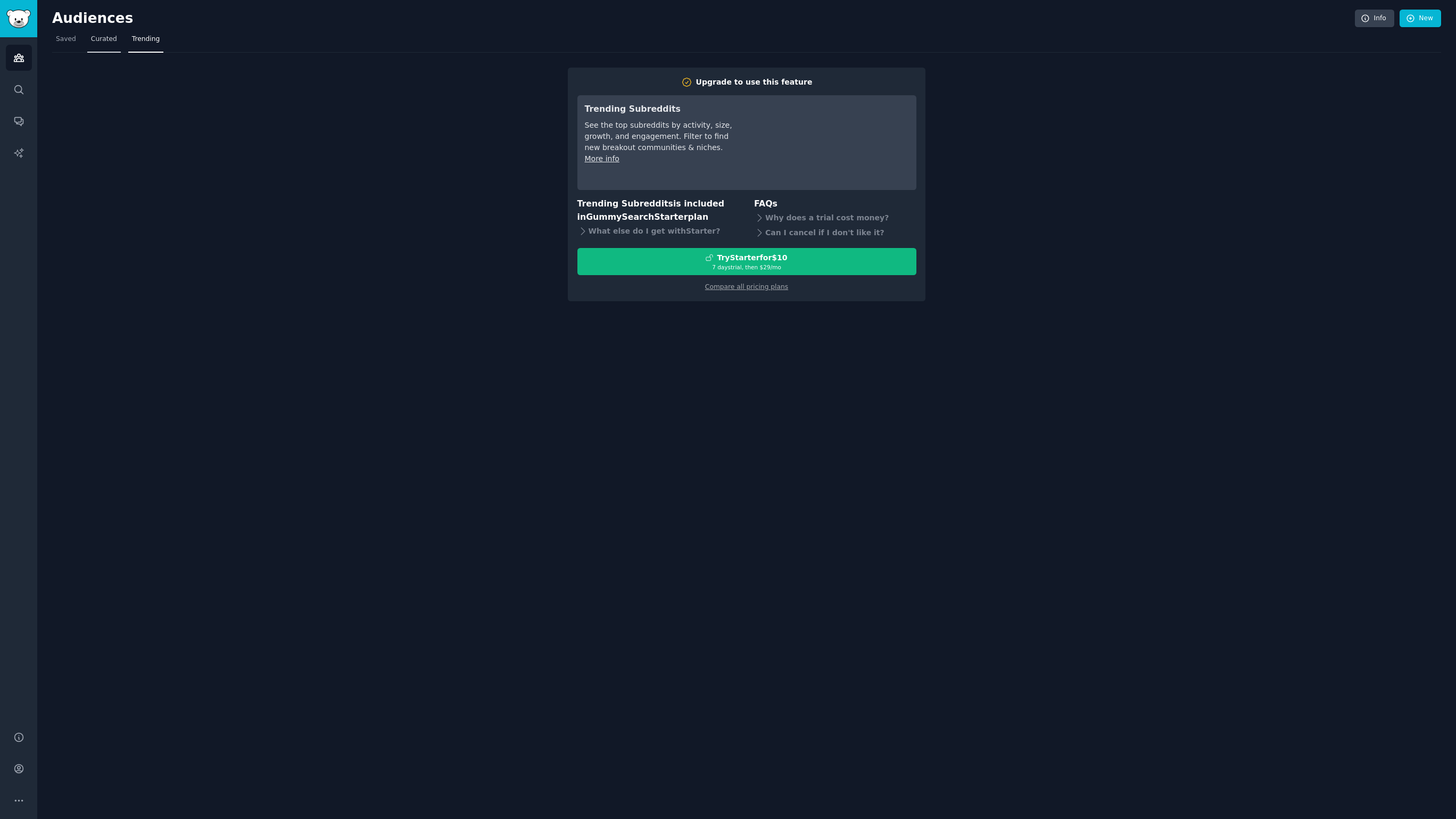
click at [100, 38] on span "Curated" at bounding box center [104, 39] width 26 height 10
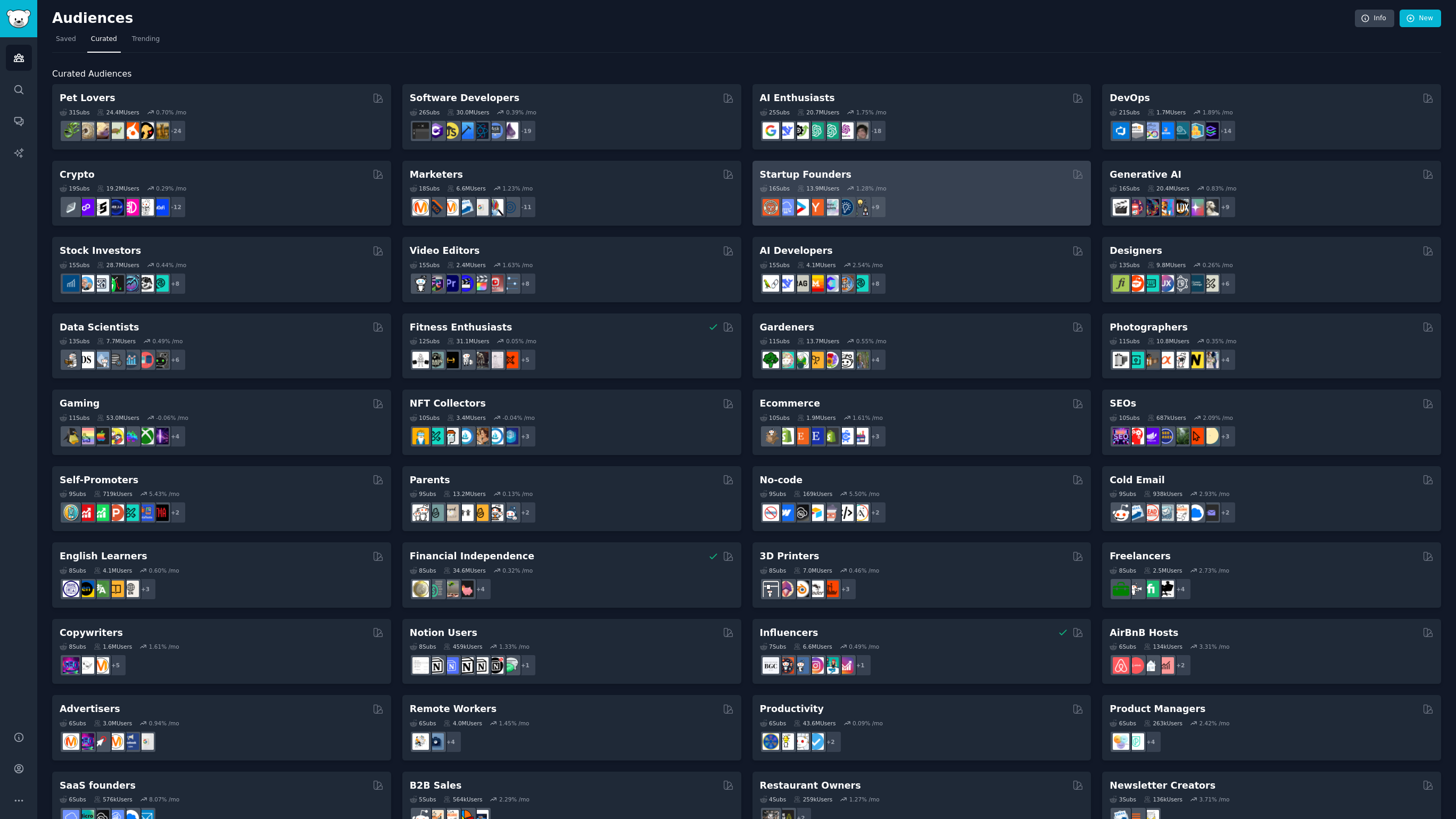
click at [994, 188] on div "16 Sub s 13.9M Users 1.28 % /mo" at bounding box center [921, 188] width 324 height 7
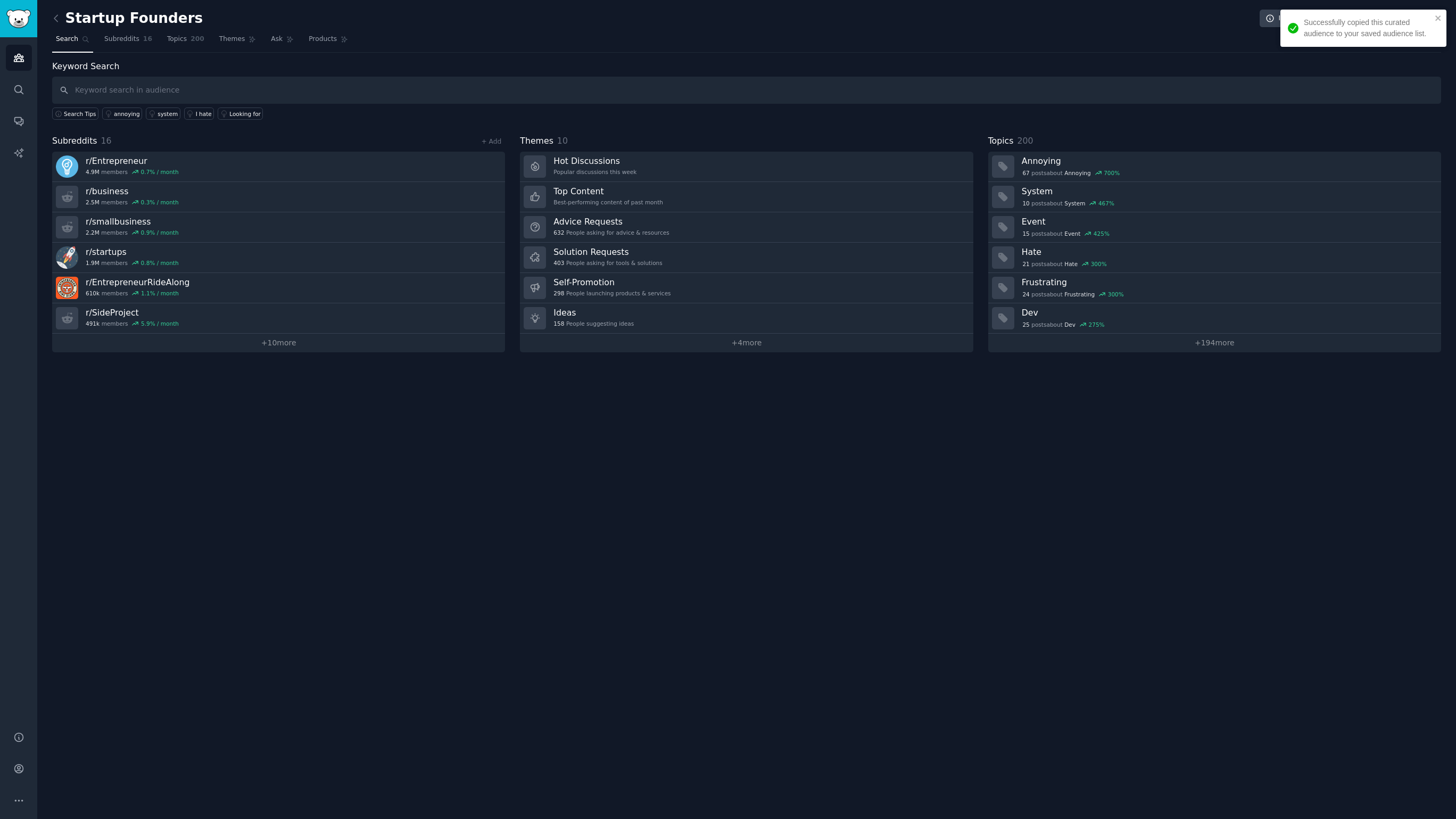
click at [241, 89] on input "text" at bounding box center [746, 90] width 1389 height 27
type input "boring business"
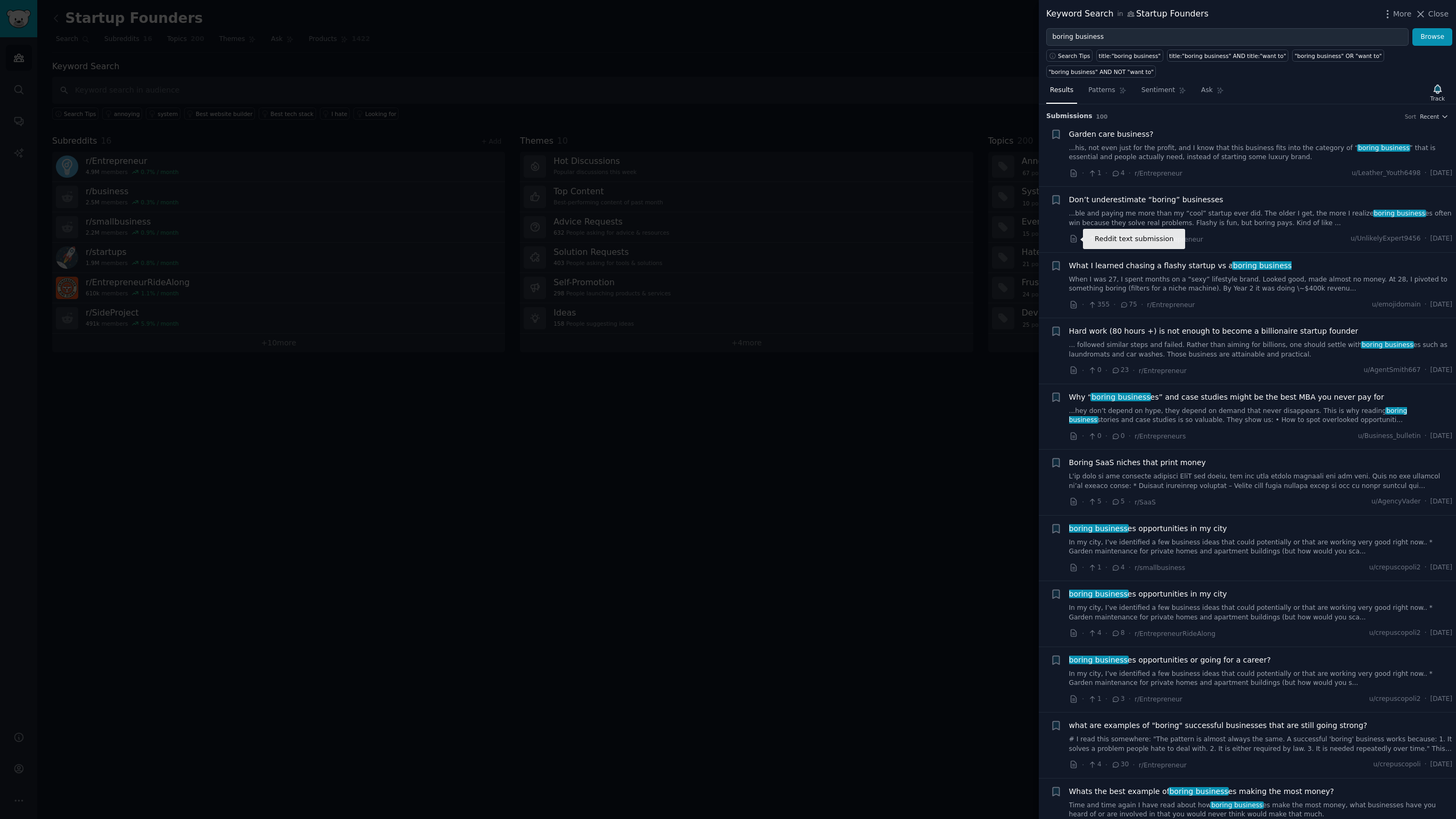
click at [1077, 237] on icon at bounding box center [1074, 239] width 10 height 10
click at [1072, 501] on icon at bounding box center [1074, 501] width 10 height 10
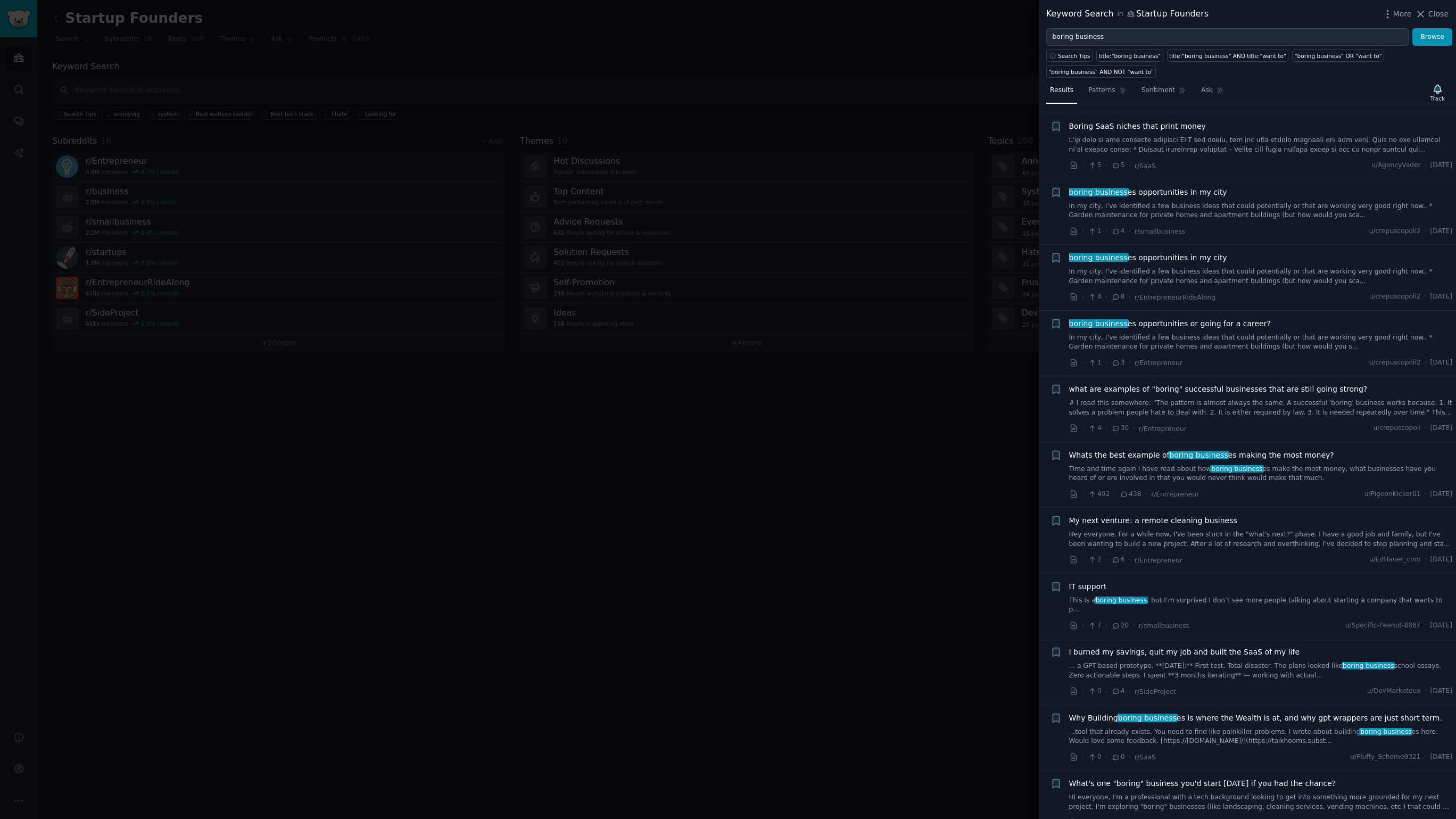
scroll to position [354, 0]
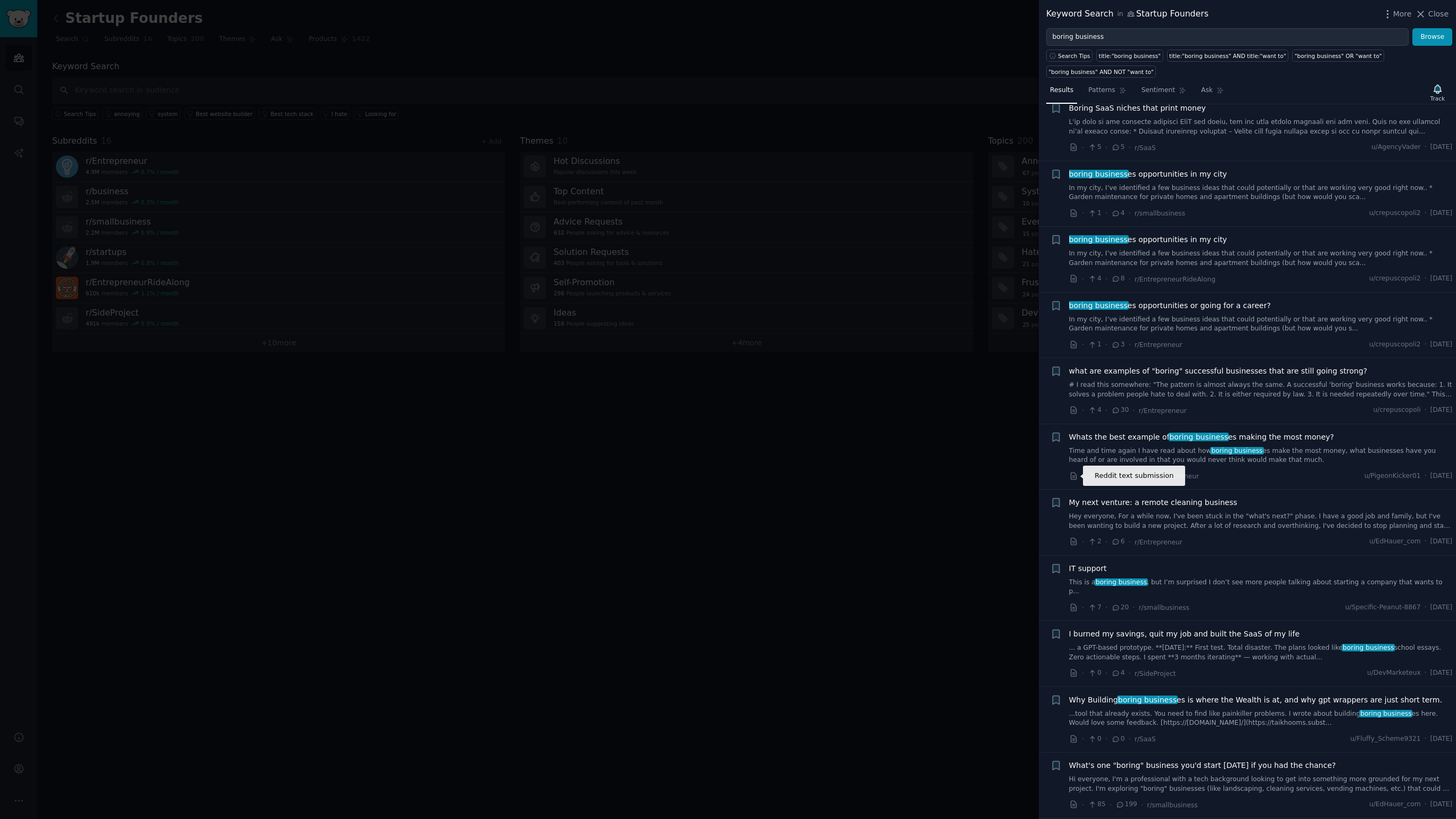
click at [1072, 476] on icon at bounding box center [1074, 476] width 10 height 10
